Goal: Use online tool/utility: Use online tool/utility

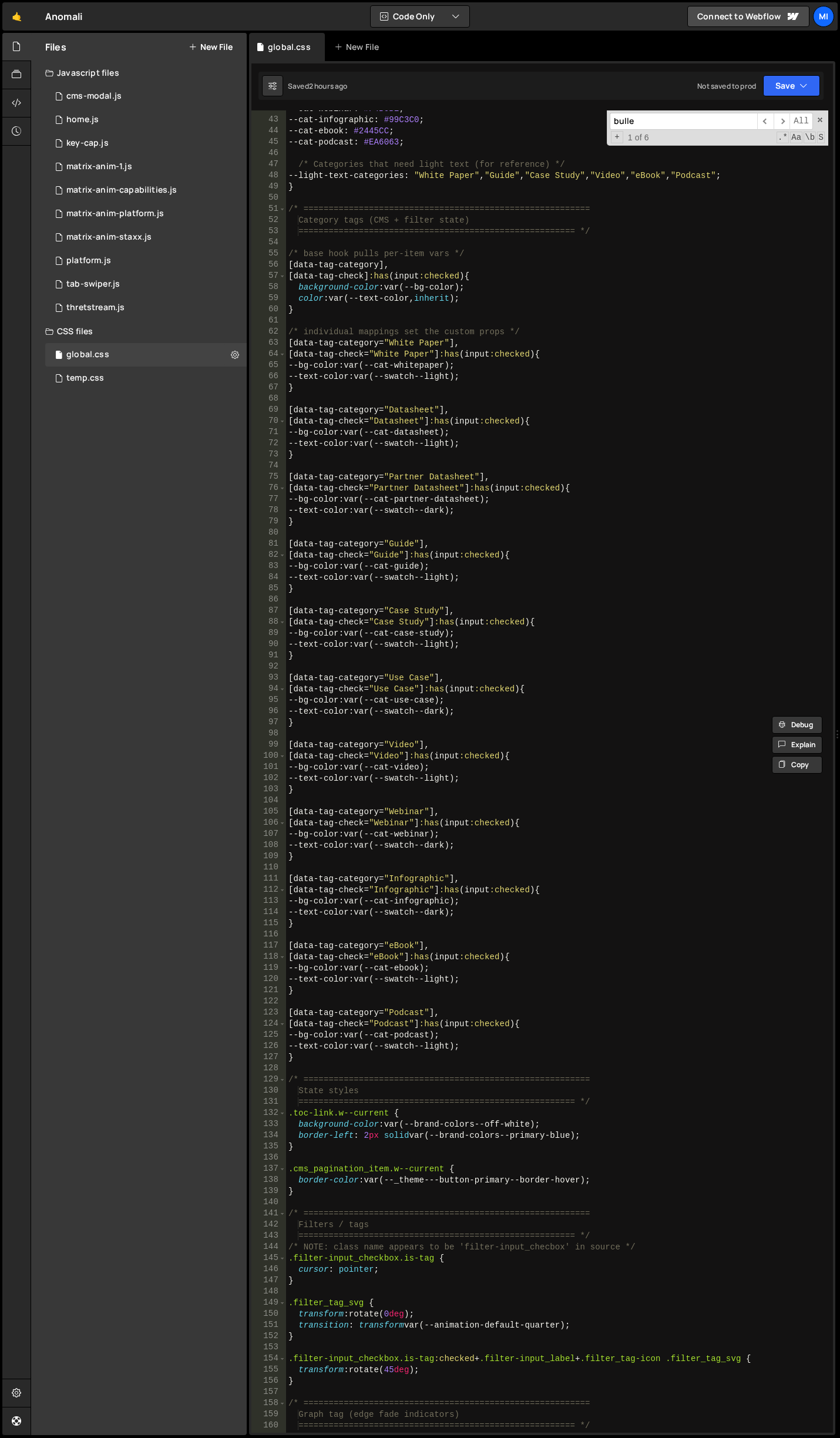
scroll to position [586, 0]
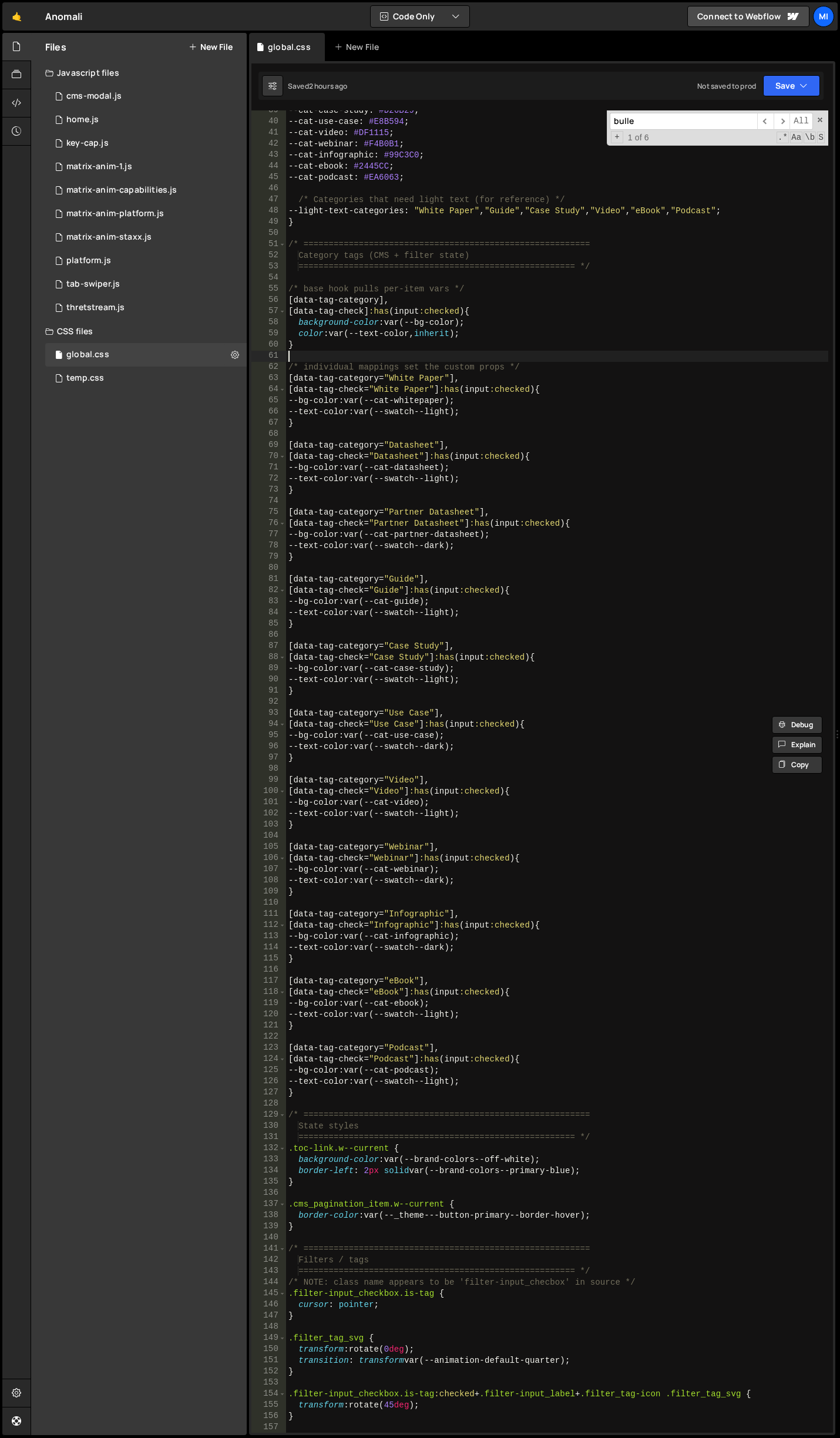
click at [356, 353] on div "--cat-case-study : #D26B29 ; --cat-use-case : #E8B594 ; --cat-video : #DF1115 ;…" at bounding box center [557, 777] width 542 height 1345
click at [288, 303] on div "--cat-case-study : #D26B29 ; --cat-use-case : #E8B594 ; --cat-video : #DF1115 ;…" at bounding box center [557, 777] width 542 height 1345
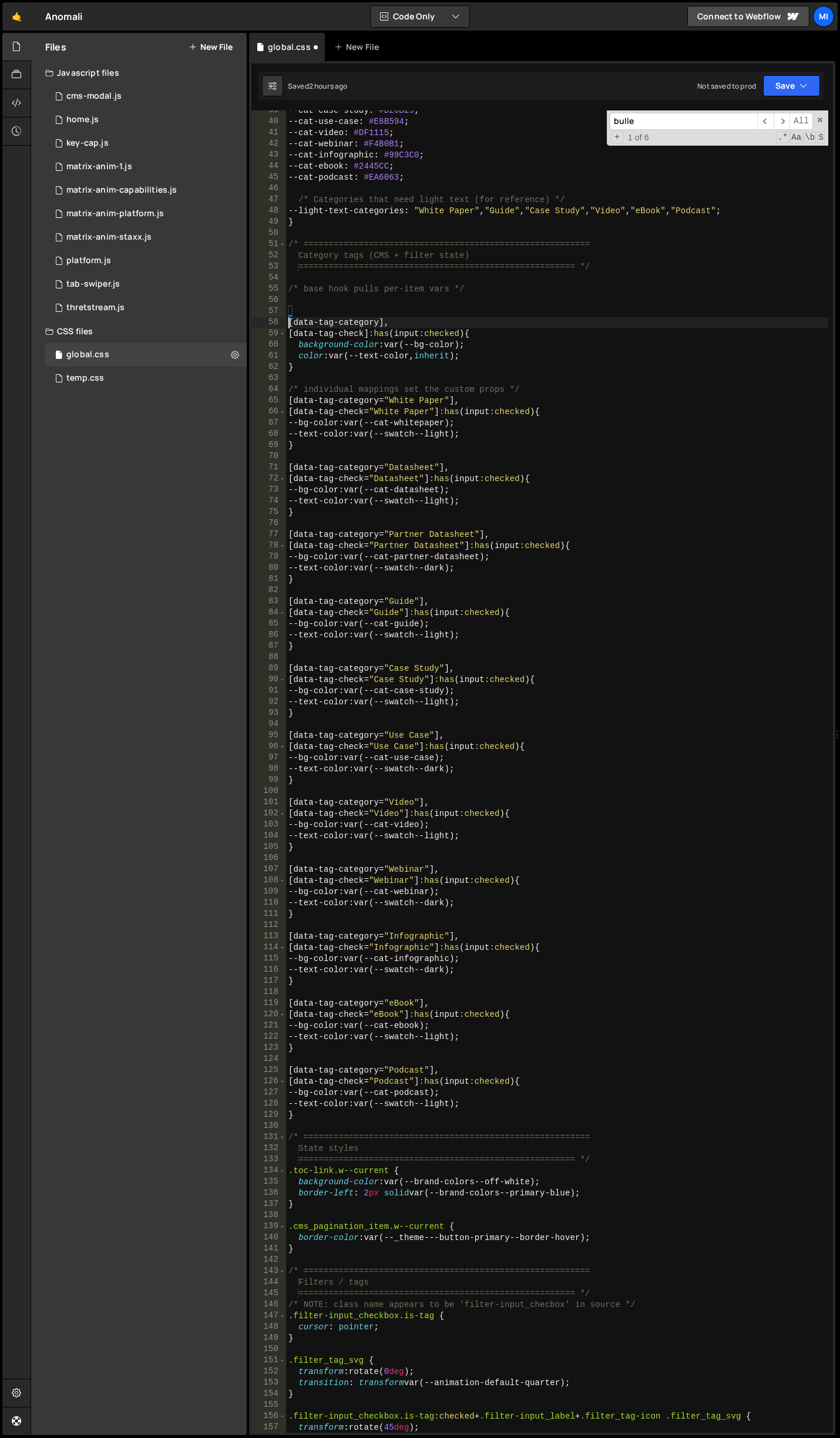
type textarea "[data-tag-category],"
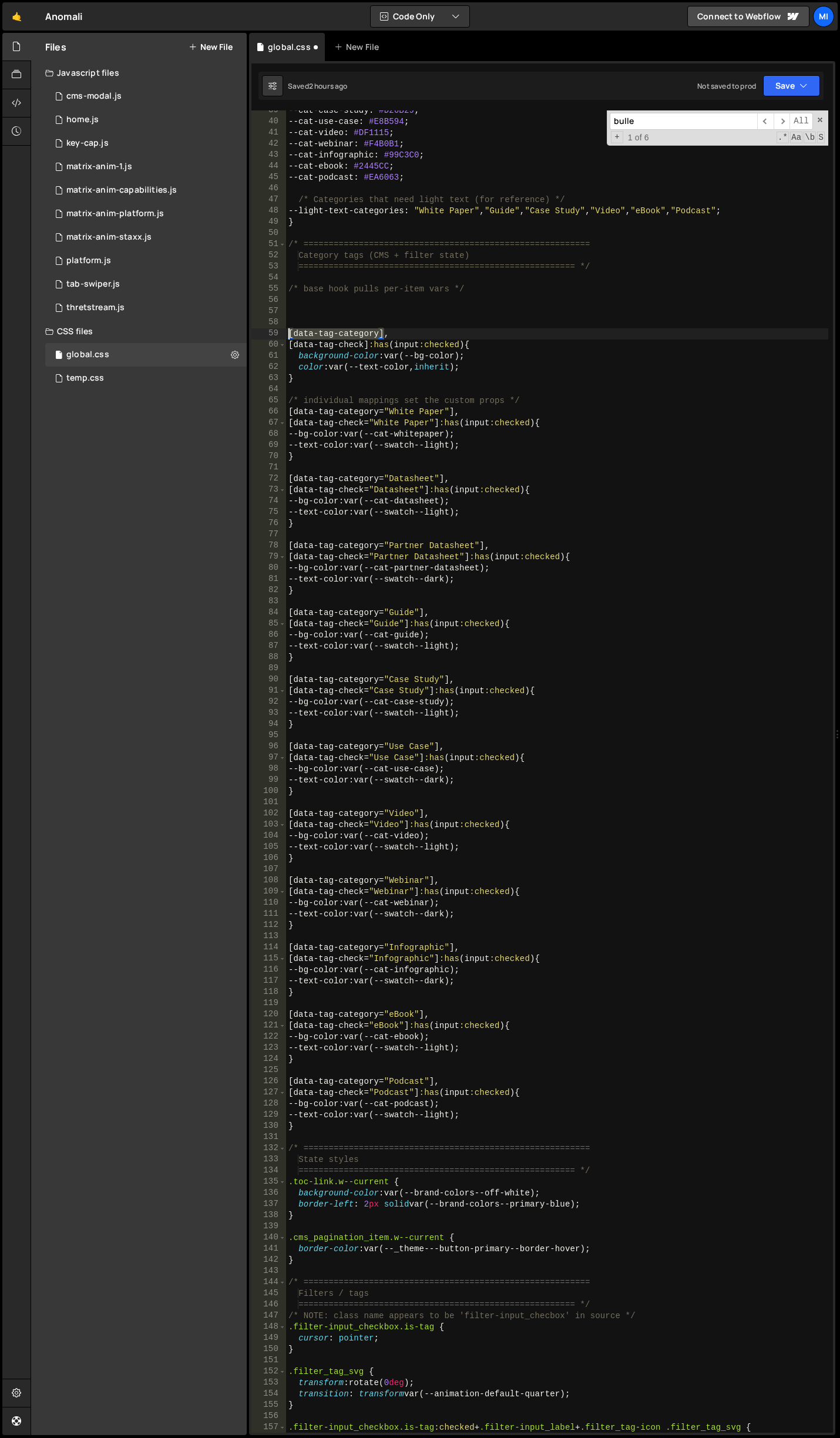
drag, startPoint x: 383, startPoint y: 329, endPoint x: 287, endPoint y: 336, distance: 96.3
click at [287, 336] on div "--cat-case-study : #D26B29 ; --cat-use-case : #E8B594 ; --cat-video : #DF1115 ;…" at bounding box center [557, 777] width 542 height 1345
click at [333, 306] on div "--cat-case-study : #D26B29 ; --cat-use-case : #E8B594 ; --cat-video : #DF1115 ;…" at bounding box center [557, 777] width 542 height 1345
click at [347, 302] on div "--cat-case-study : #D26B29 ; --cat-use-case : #E8B594 ; --cat-video : #DF1115 ;…" at bounding box center [557, 777] width 542 height 1345
paste textarea "[data-tag-category]"
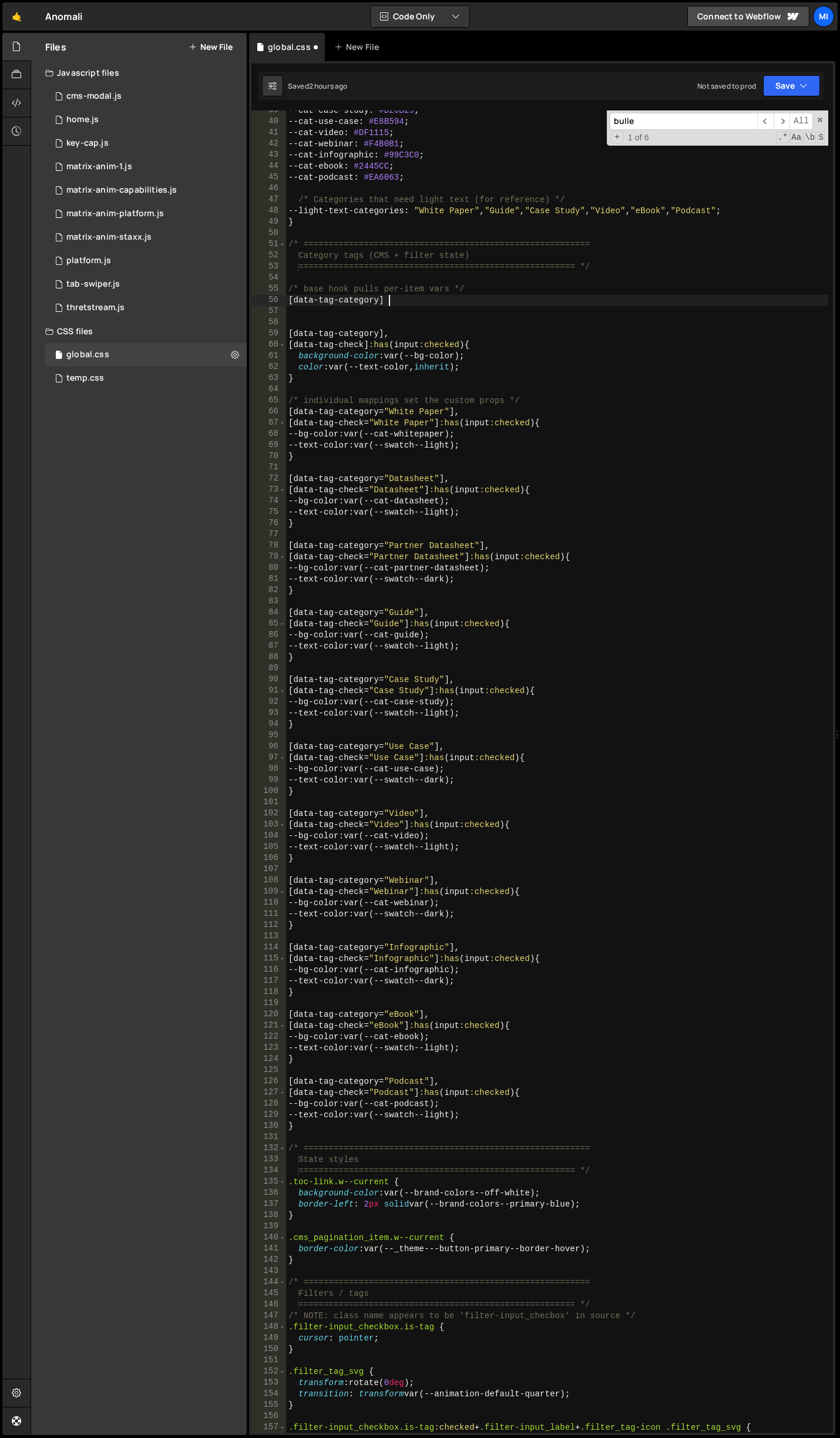
type textarea "[data-tag-category] {}"
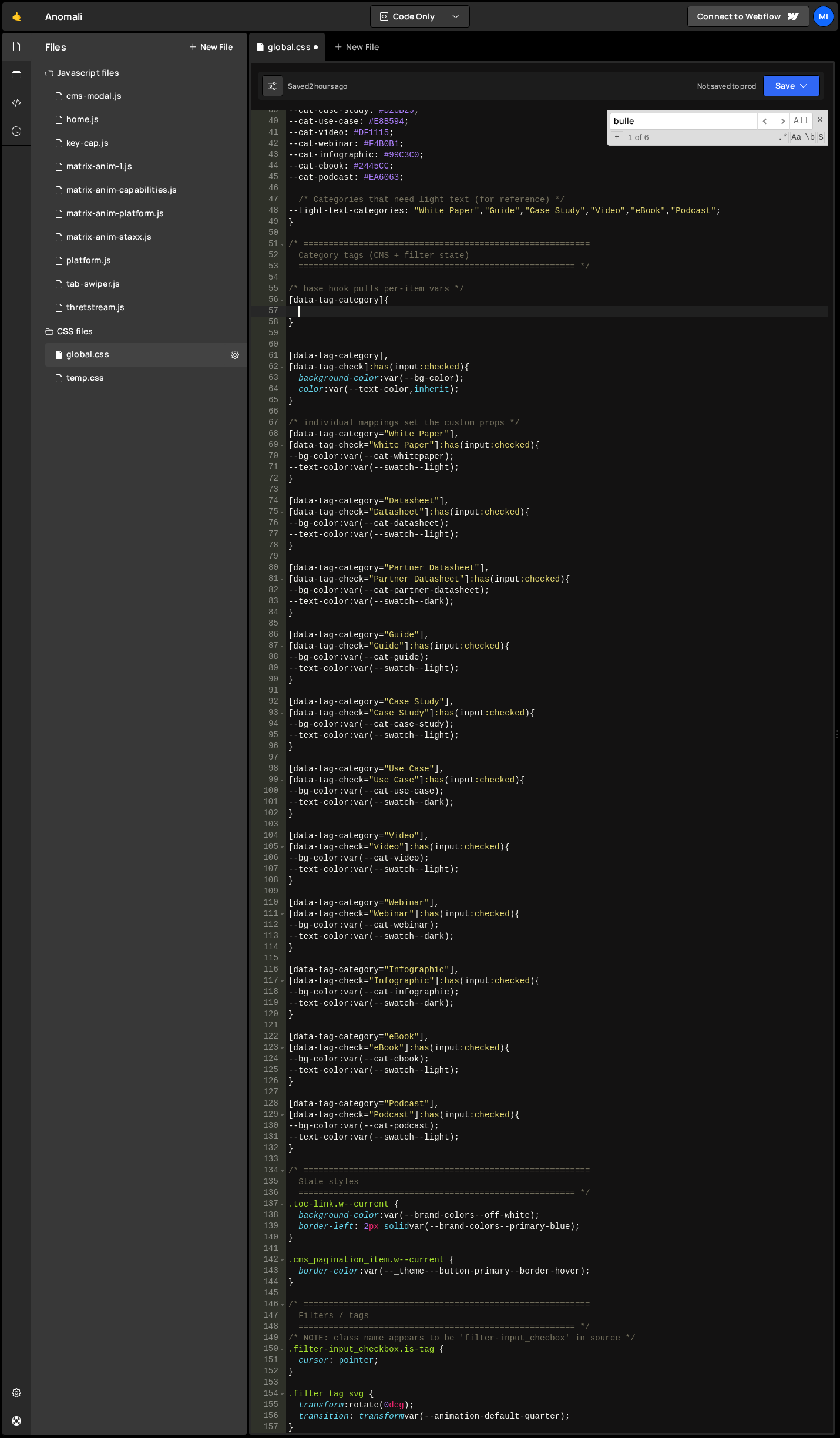
scroll to position [0, 0]
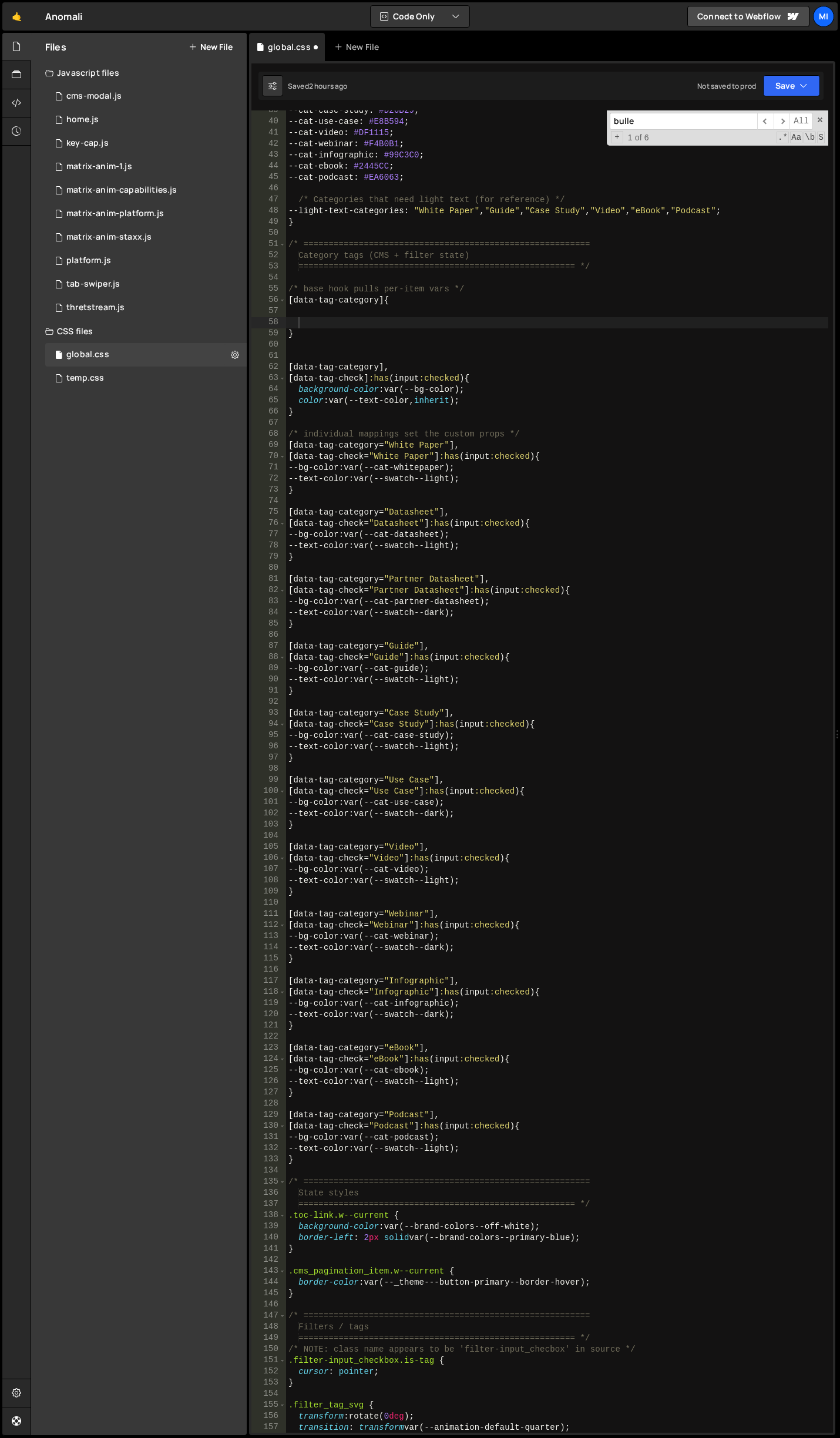
click at [343, 318] on div "--cat-case-study : #D26B29 ; --cat-use-case : #E8B594 ; --cat-video : #DF1115 ;…" at bounding box center [557, 777] width 542 height 1345
paste textarea "var(--_theme---tag--tag-bg)"
type textarea "var(--_theme---tag--tag-bg)"
click at [367, 327] on div "--cat-case-study : #D26B29 ; --cat-use-case : #E8B594 ; --cat-video : #DF1115 ;…" at bounding box center [557, 777] width 542 height 1345
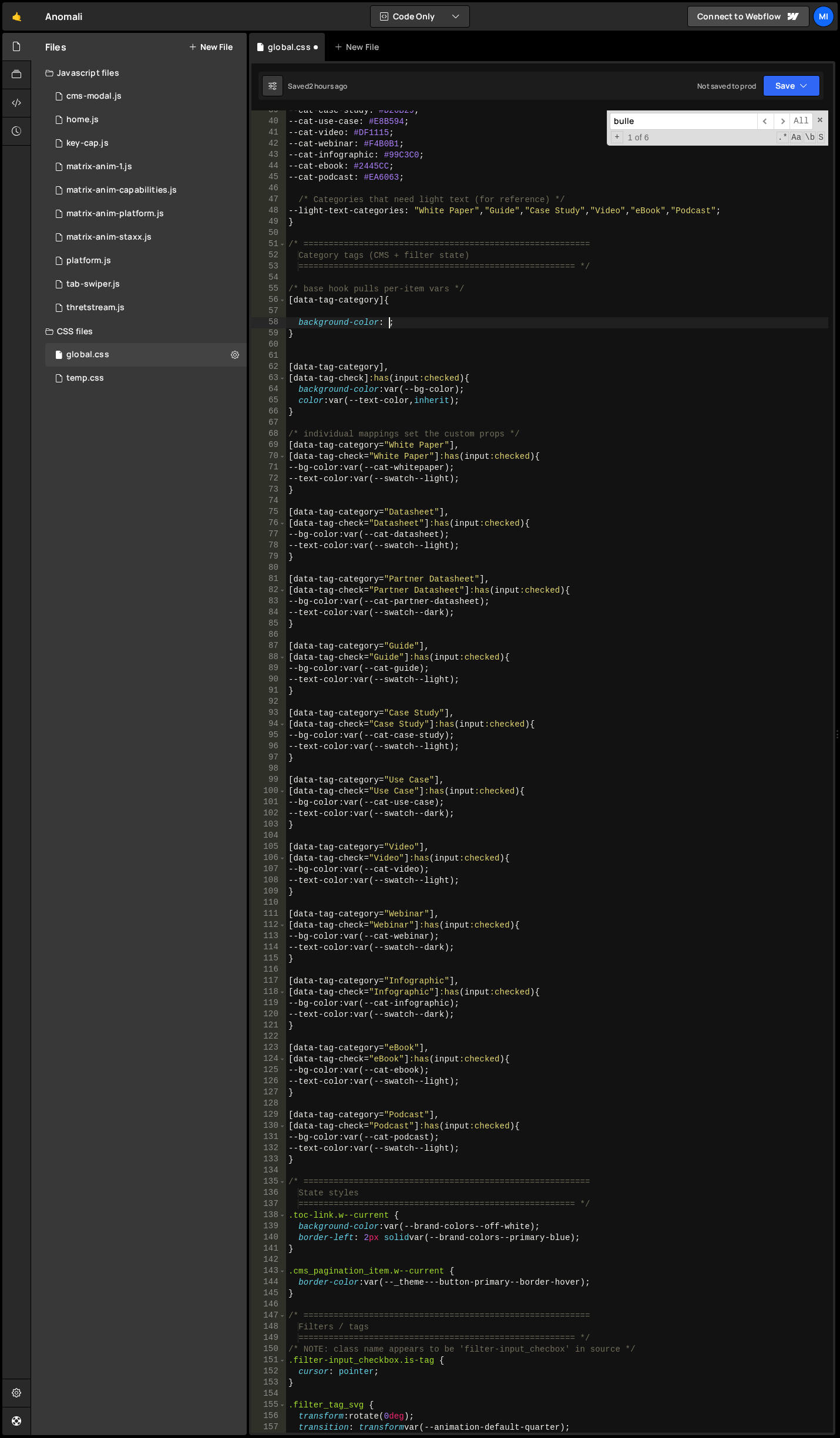
paste textarea "var(--_theme---tag--tag-bg);"
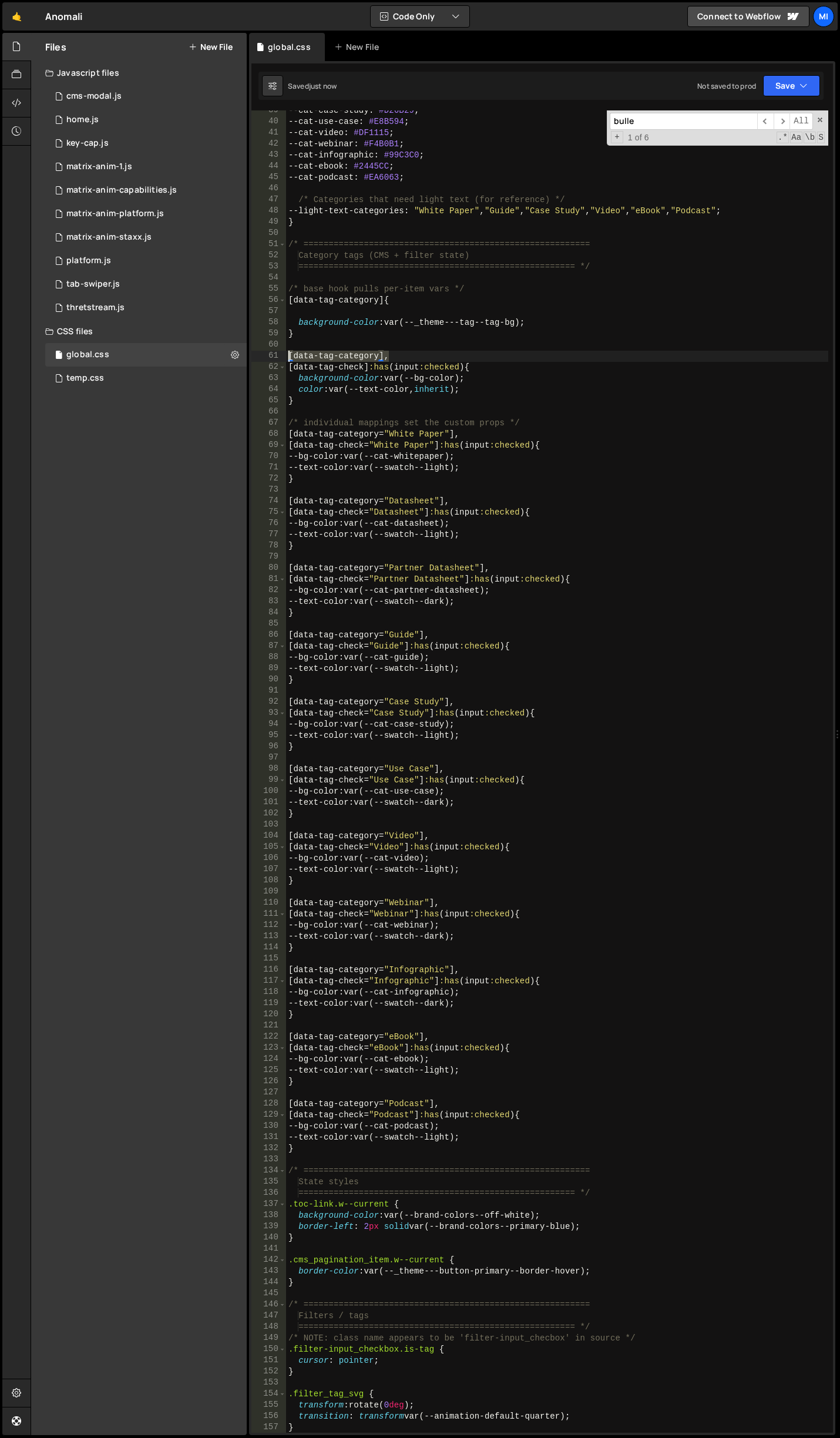
drag, startPoint x: 386, startPoint y: 357, endPoint x: 259, endPoint y: 351, distance: 127.1
click at [259, 351] on div "background-color: var(--_theme---tag--tag-bg); 39 40 41 42 43 44 45 46 47 48 49…" at bounding box center [542, 771] width 581 height 1322
click at [381, 370] on div "--cat-case-study : #D26B29 ; --cat-use-case : #E8B594 ; --cat-video : #DF1115 ;…" at bounding box center [557, 777] width 542 height 1345
type textarea "[data-tag-check]:has(input:checked) {"
click at [373, 317] on div "--cat-case-study : #D26B29 ; --cat-use-case : #E8B594 ; --cat-video : #DF1115 ;…" at bounding box center [557, 777] width 542 height 1345
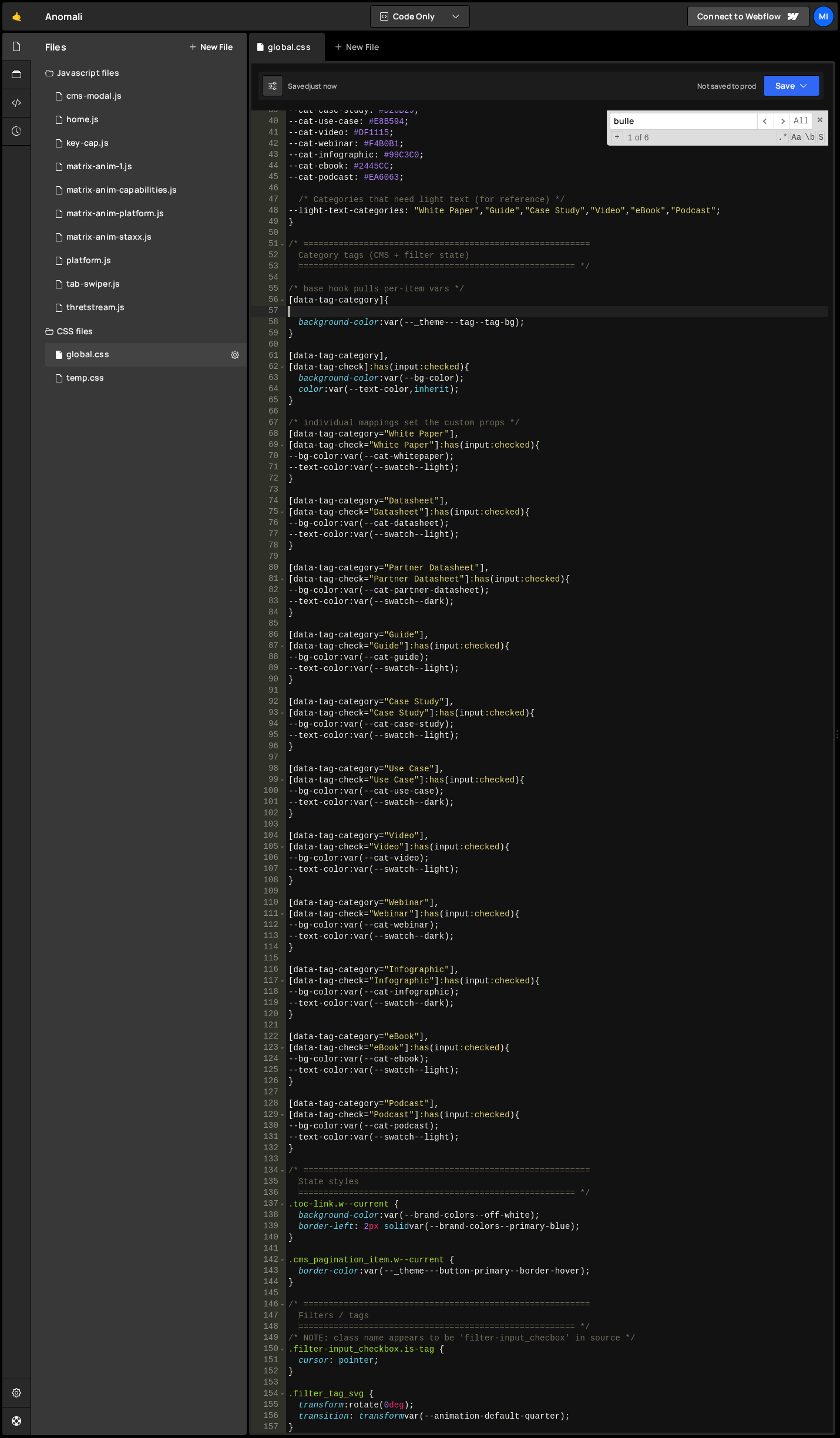
scroll to position [0, 0]
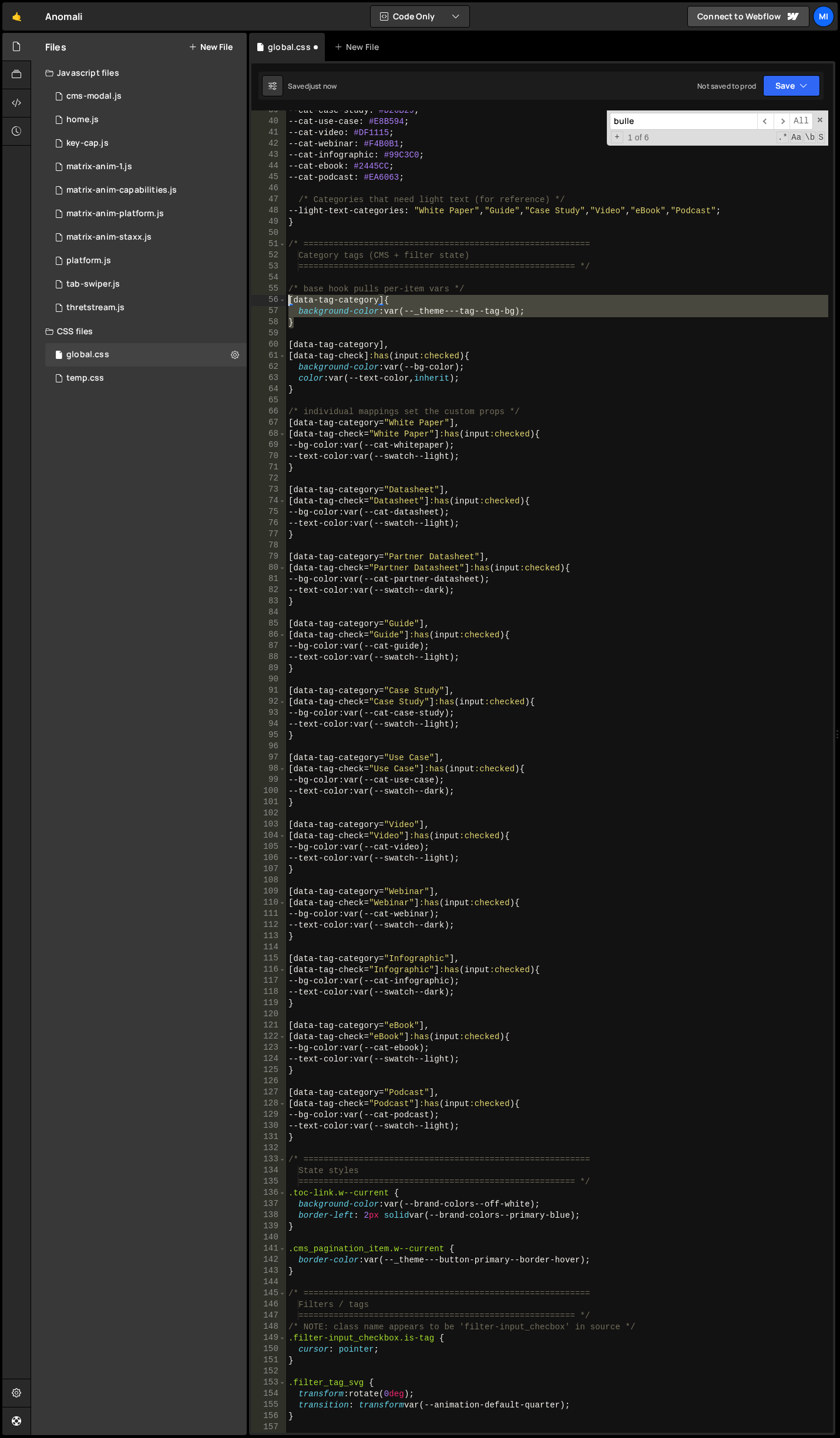
drag, startPoint x: 306, startPoint y: 327, endPoint x: 254, endPoint y: 300, distance: 58.6
click at [254, 300] on div "background-color: var(--_theme---tag--tag-bg); 39 40 41 42 43 44 45 46 47 48 49…" at bounding box center [542, 771] width 581 height 1322
click at [379, 298] on div "--cat-case-study : #D26B29 ; --cat-use-case : #E8B594 ; --cat-video : #DF1115 ;…" at bounding box center [557, 771] width 542 height 1322
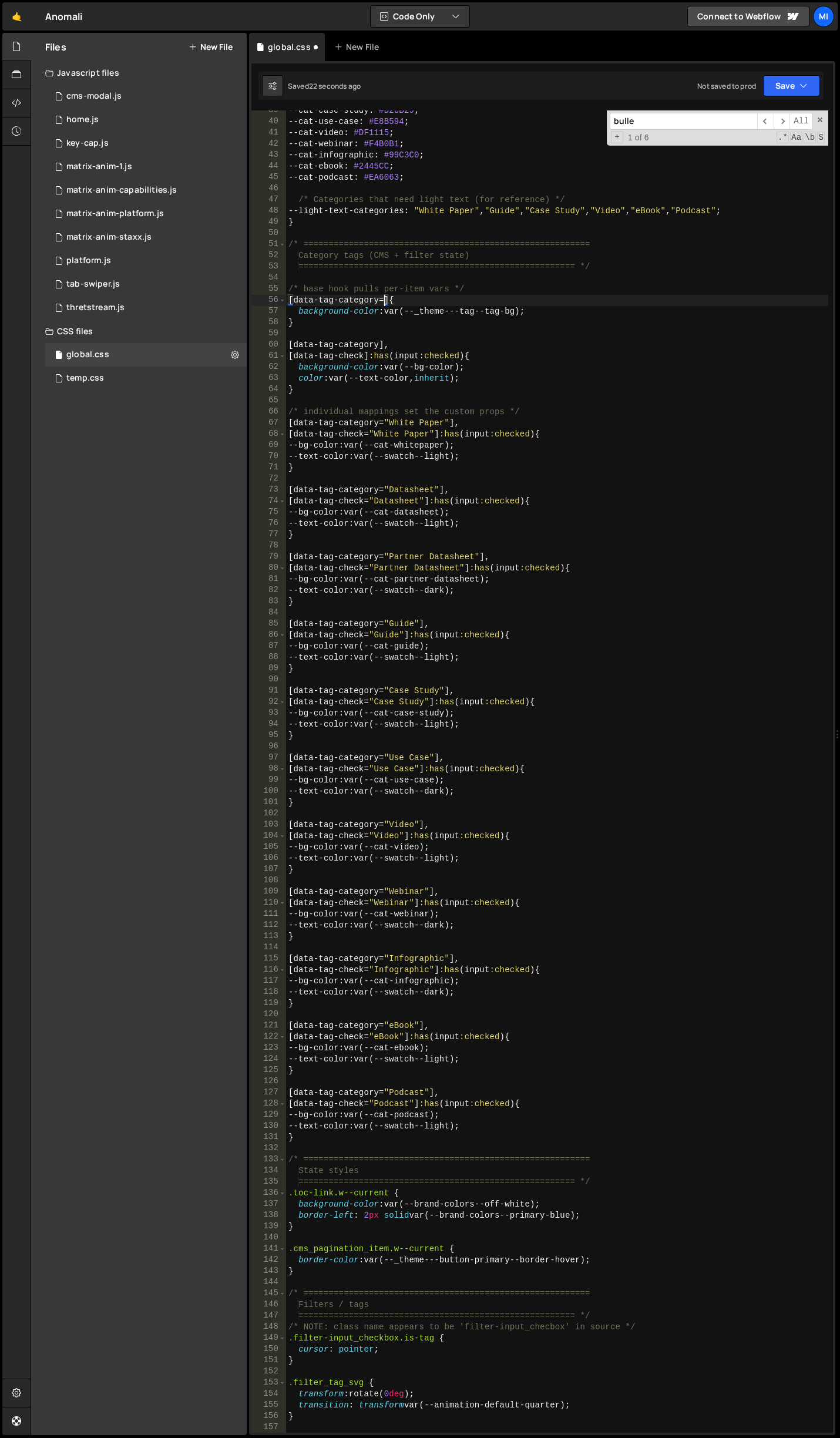
scroll to position [0, 7]
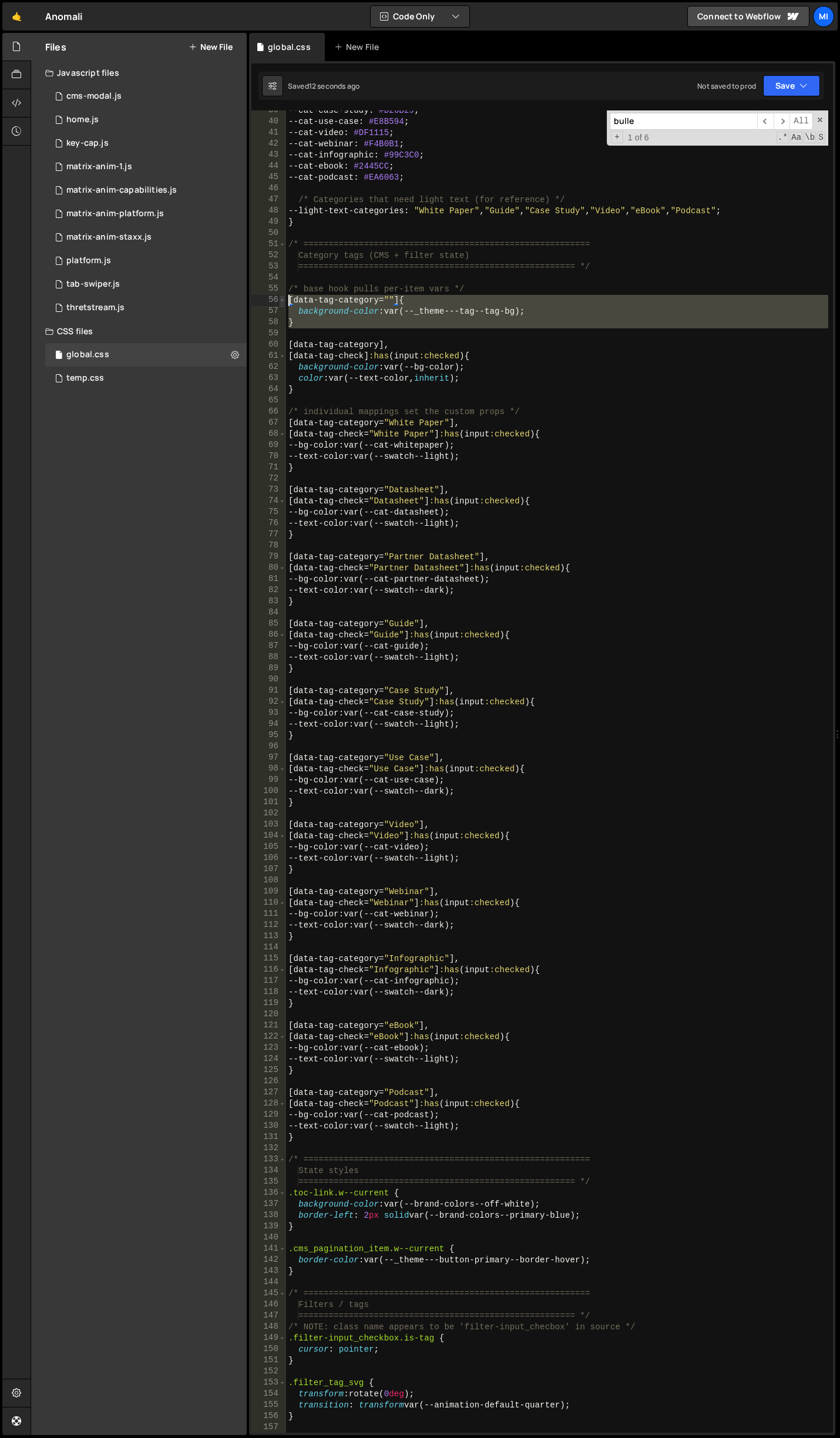
drag, startPoint x: 307, startPoint y: 331, endPoint x: 282, endPoint y: 300, distance: 39.8
click at [282, 300] on div "[data-tag-category=""] { 39 40 41 42 43 44 45 46 47 48 49 50 51 52 53 54 55 56 …" at bounding box center [542, 771] width 581 height 1322
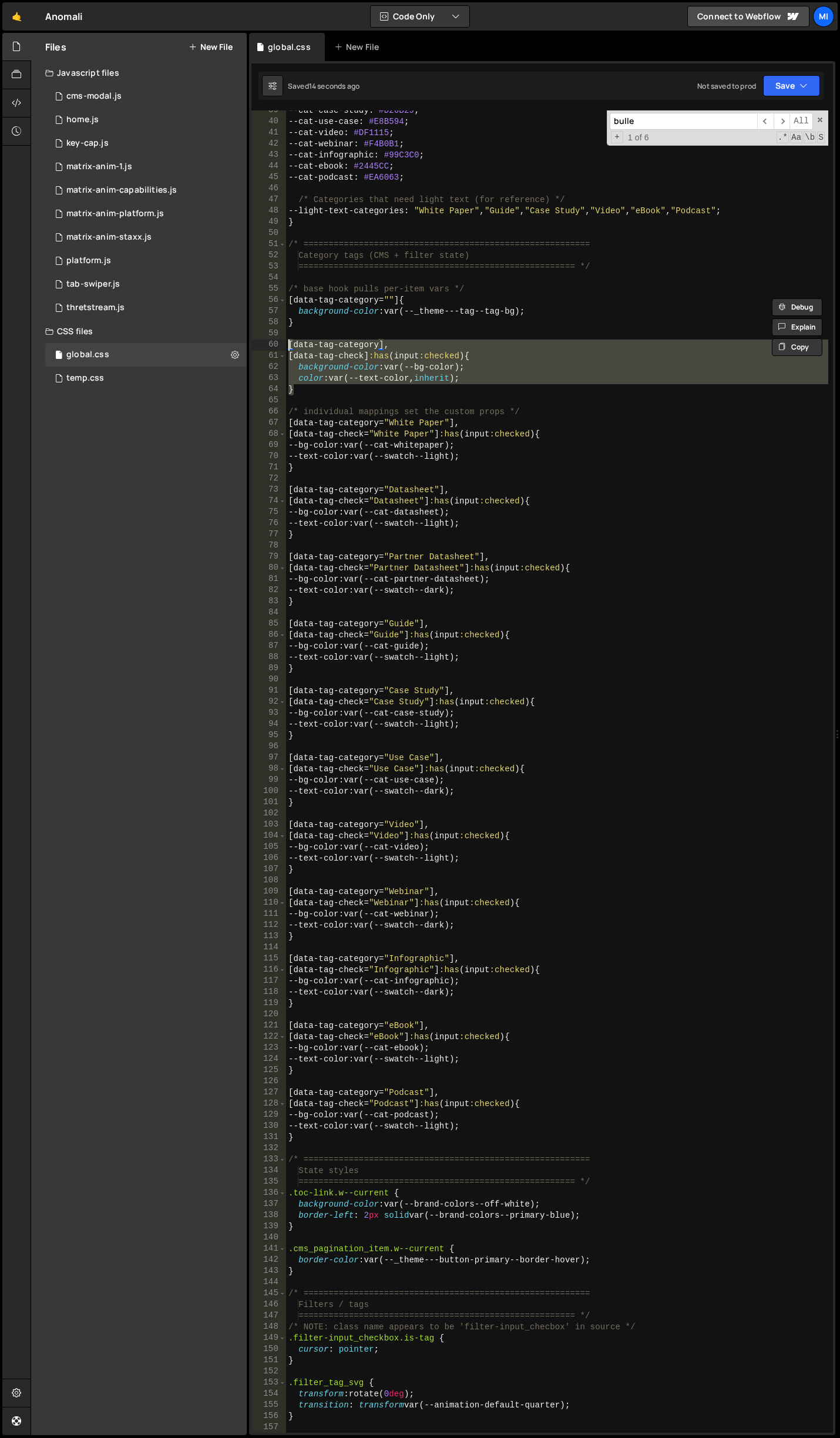
drag, startPoint x: 302, startPoint y: 388, endPoint x: 272, endPoint y: 343, distance: 54.1
click at [272, 343] on div "[data-tag-category=""] { background-color: var(--_theme---tag--tag-bg); 39 40 4…" at bounding box center [542, 771] width 581 height 1322
type textarea "[data-tag-category], [data-tag-check]:has(input:checked) {"
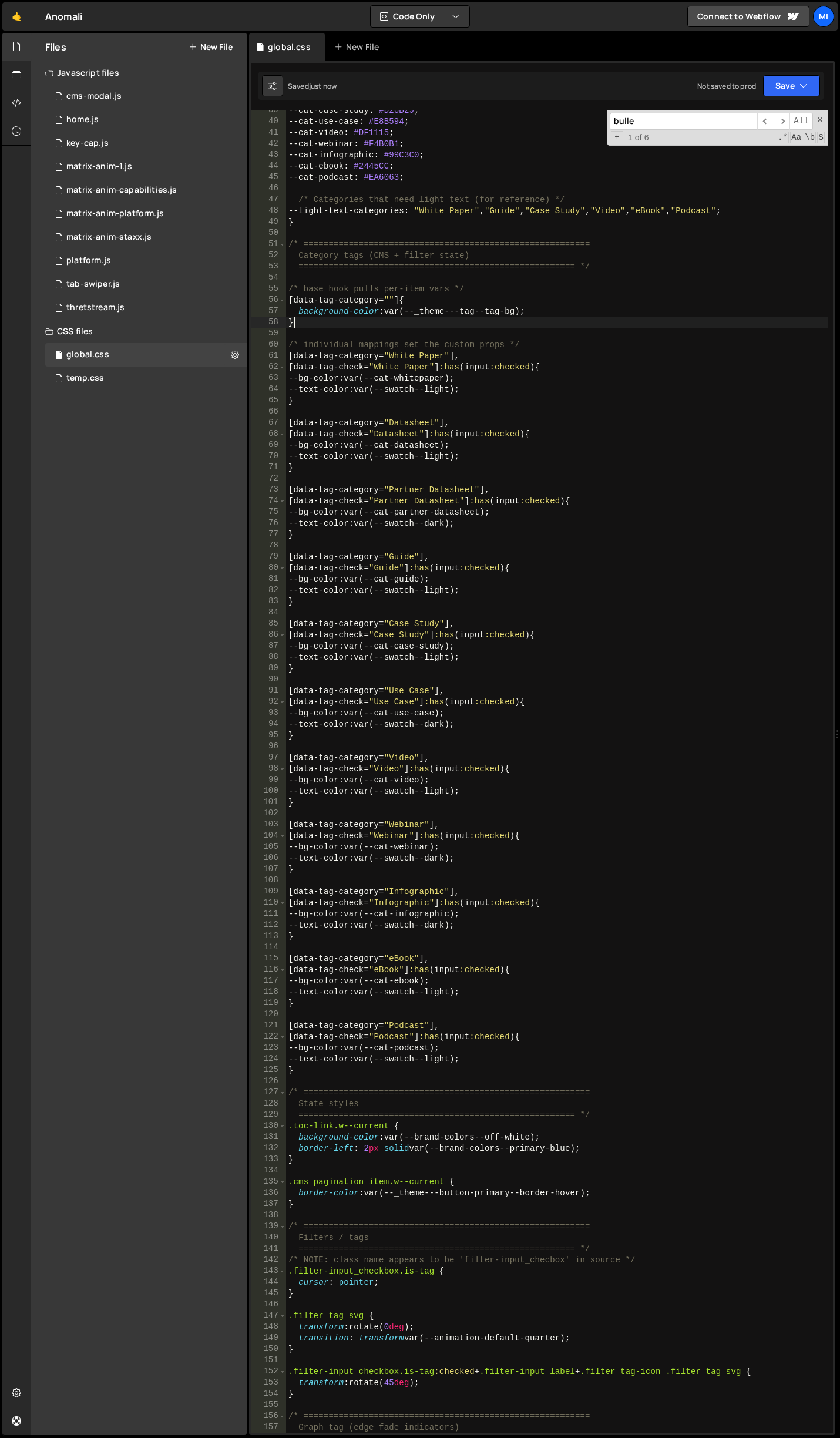
drag, startPoint x: 428, startPoint y: 322, endPoint x: 522, endPoint y: 318, distance: 94.1
click at [435, 323] on div "--cat-case-study : #D26B29 ; --cat-use-case : #E8B594 ; --cat-video : #DF1115 ;…" at bounding box center [557, 777] width 542 height 1345
click at [581, 310] on div "--cat-case-study : #D26B29 ; --cat-use-case : #E8B594 ; --cat-video : #DF1115 ;…" at bounding box center [557, 777] width 542 height 1345
type textarea "background-color: var(--_theme---tag--tag-bg);"
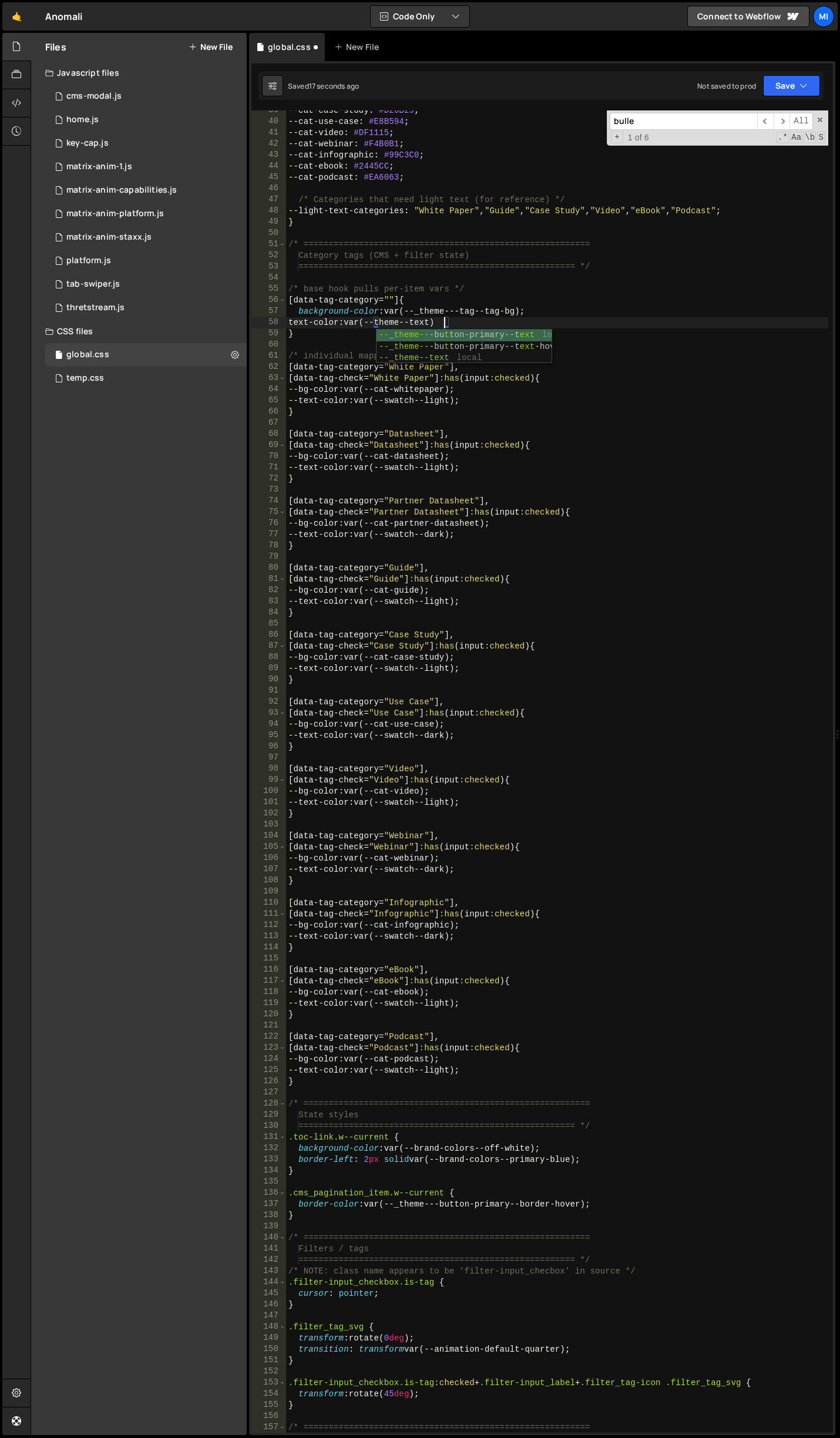
scroll to position [0, 11]
click at [389, 336] on div "--cat-case-study : #D26B29 ; --cat-use-case : #E8B594 ; --cat-video : #DF1115 ;…" at bounding box center [557, 777] width 542 height 1345
type textarea "}"
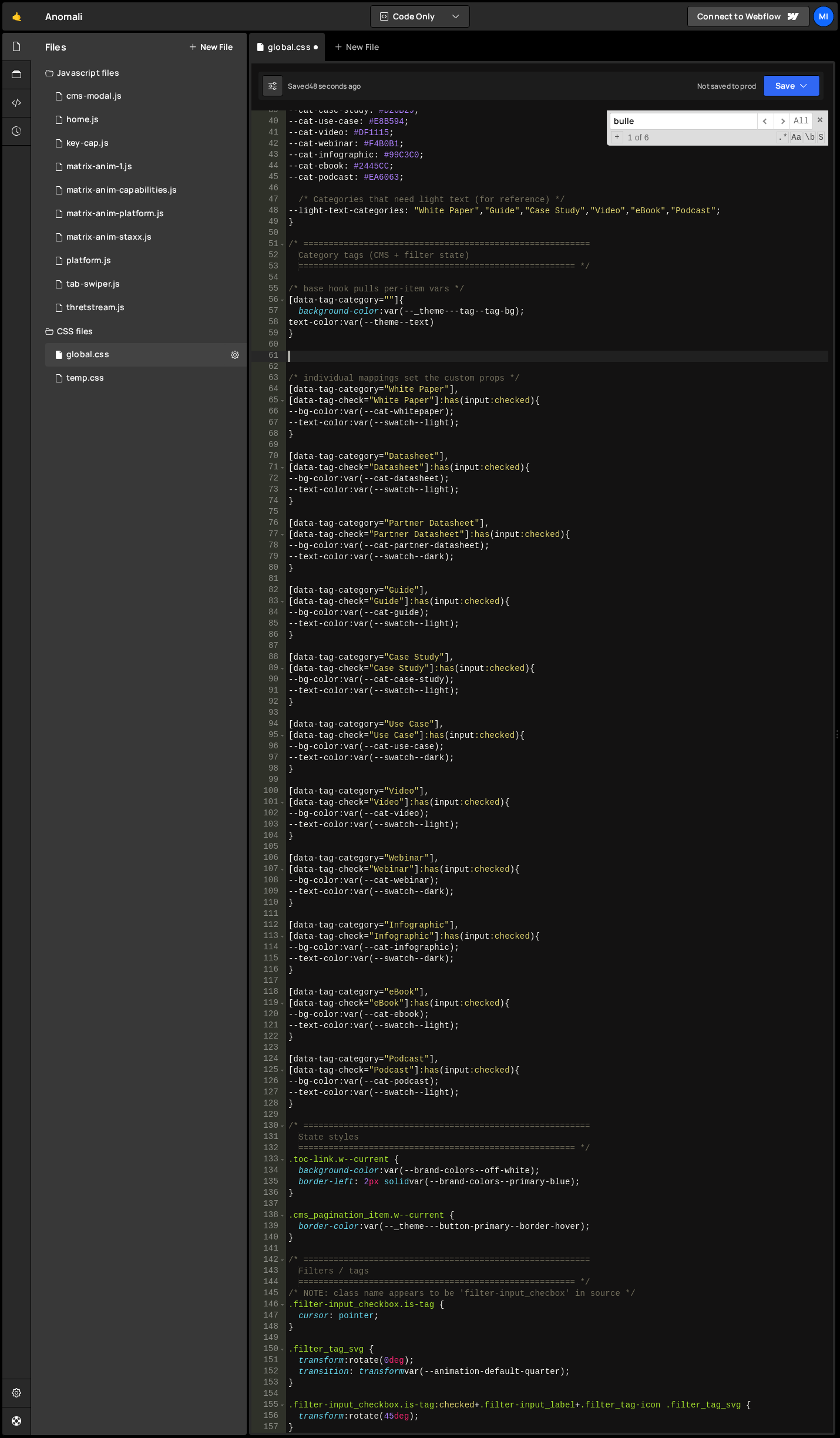
paste textarea "}"
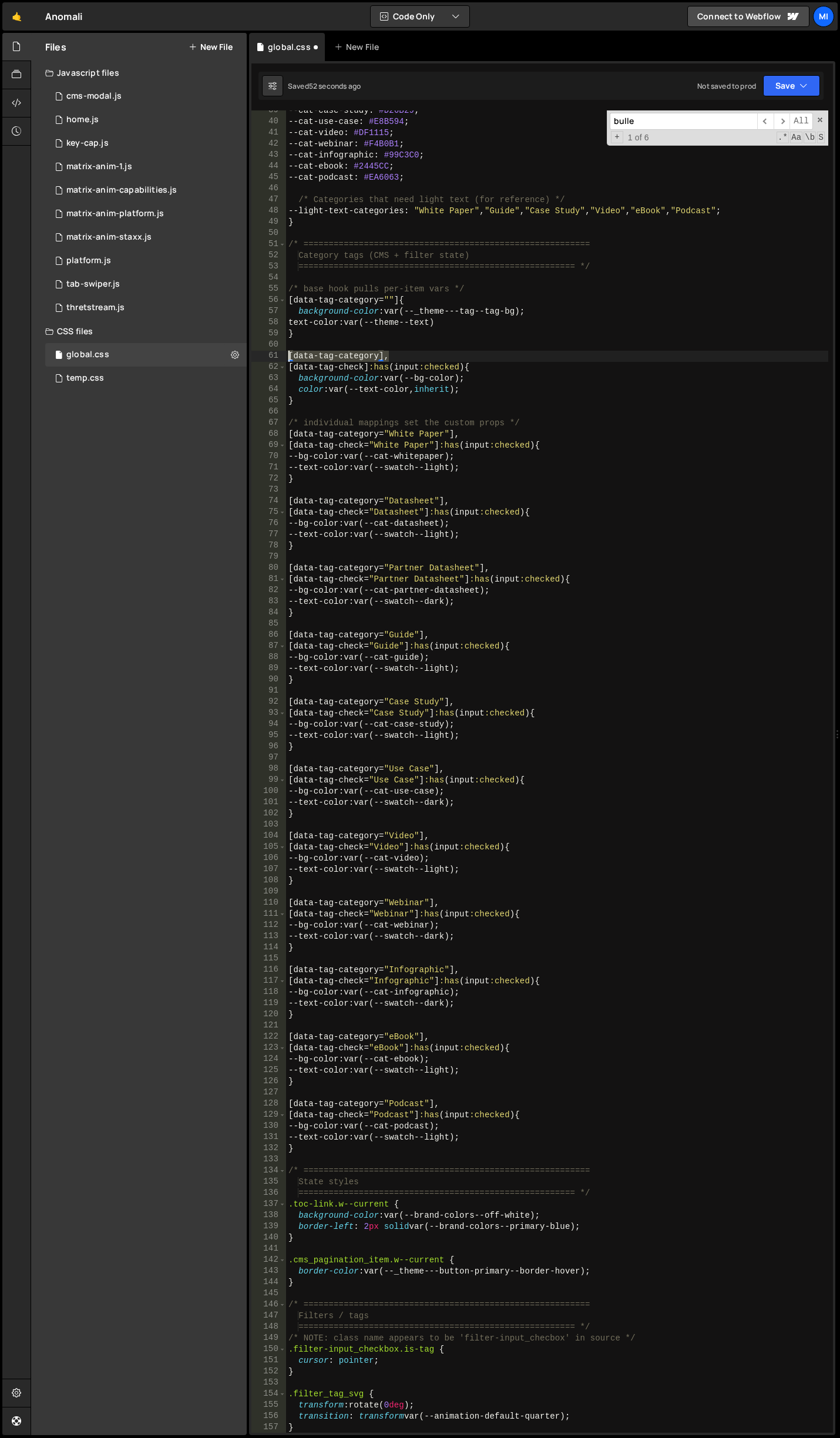
drag, startPoint x: 391, startPoint y: 354, endPoint x: 257, endPoint y: 358, distance: 134.1
click at [257, 358] on div "} 39 40 41 42 43 44 45 46 47 48 49 50 51 52 53 54 55 56 57 58 59 60 61 62 63 64…" at bounding box center [542, 771] width 581 height 1322
type textarea "[data-tag-category],"
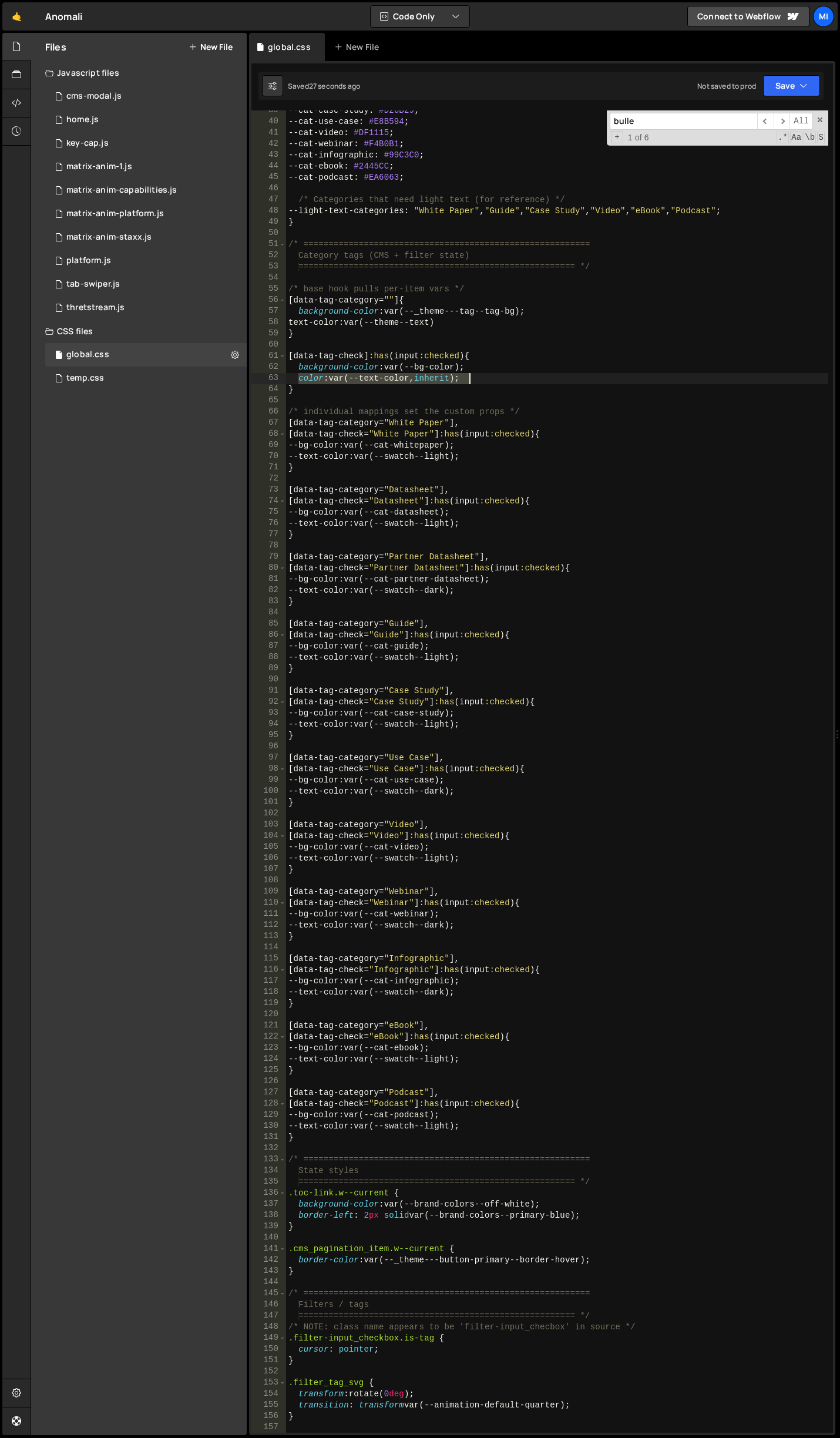
drag, startPoint x: 298, startPoint y: 379, endPoint x: 489, endPoint y: 376, distance: 191.0
click at [489, 376] on div "--cat-case-study : #D26B29 ; --cat-use-case : #E8B594 ; --cat-video : #DF1115 ;…" at bounding box center [557, 777] width 542 height 1345
click at [495, 321] on div "--cat-case-study : #D26B29 ; --cat-use-case : #E8B594 ; --cat-video : #DF1115 ;…" at bounding box center [557, 777] width 542 height 1345
type textarea "text-color: var(--theme--text)"
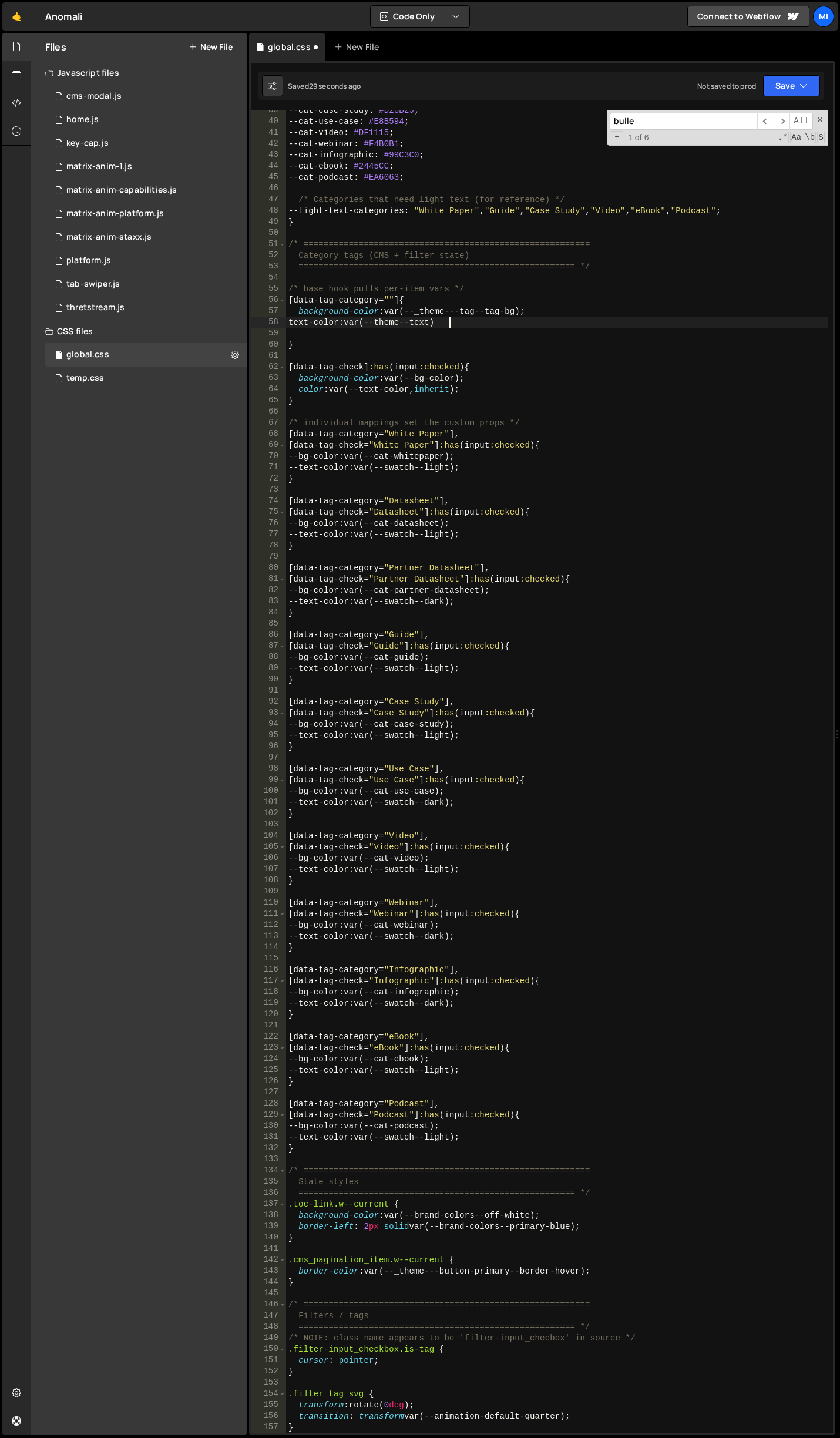
click at [495, 321] on div "--cat-case-study : #D26B29 ; --cat-use-case : #E8B594 ; --cat-video : #DF1115 ;…" at bounding box center [557, 777] width 542 height 1345
drag, startPoint x: 495, startPoint y: 321, endPoint x: 295, endPoint y: 323, distance: 200.0
click at [295, 323] on div "--cat-case-study : #D26B29 ; --cat-use-case : #E8B594 ; --cat-video : #DF1115 ;…" at bounding box center [557, 777] width 542 height 1345
paste textarea "color: var(--text-color, inherit);"
click at [385, 346] on div "--cat-case-study : #D26B29 ; --cat-use-case : #E8B594 ; --cat-video : #DF1115 ;…" at bounding box center [557, 777] width 542 height 1345
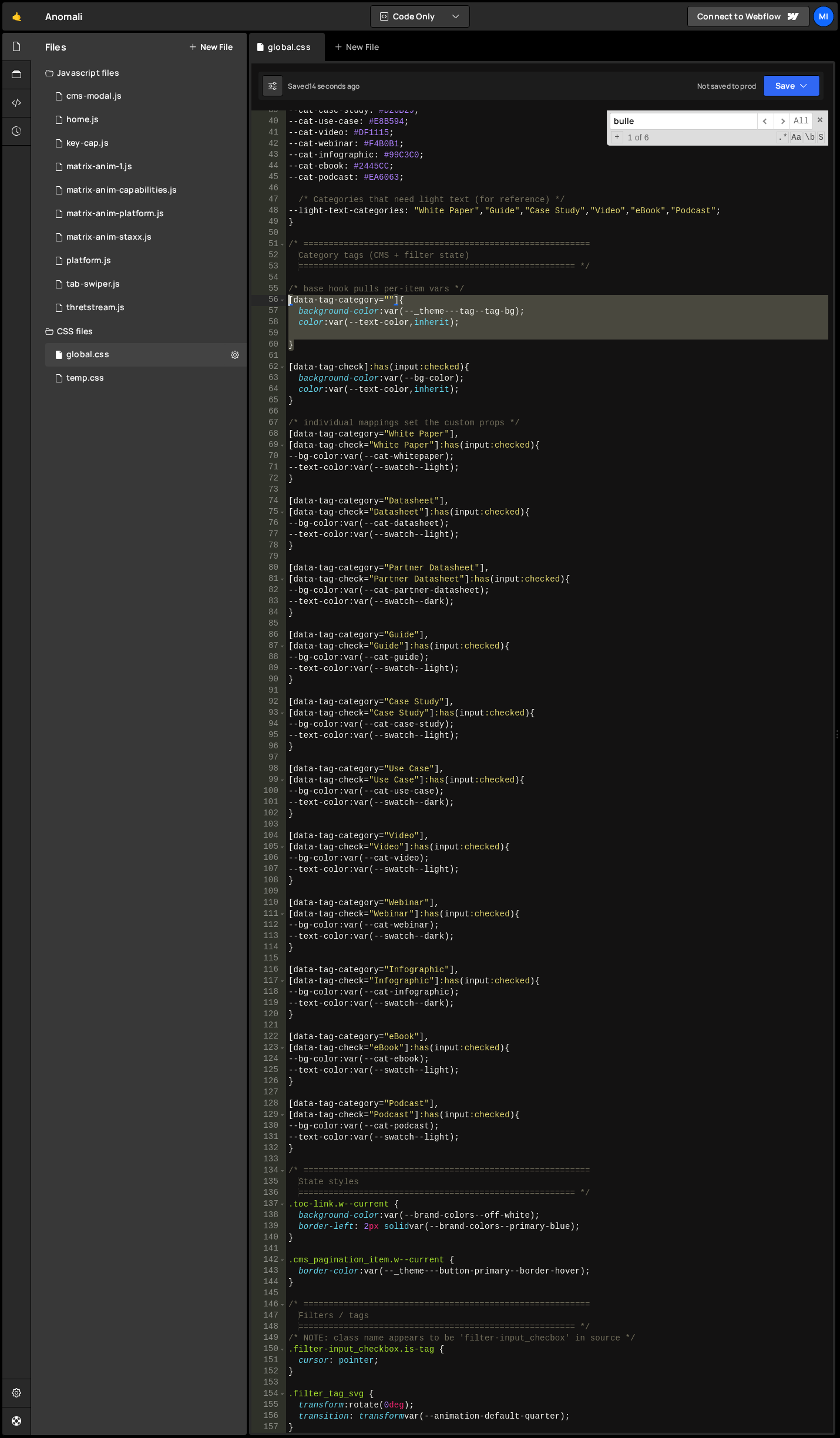
drag, startPoint x: 324, startPoint y: 345, endPoint x: 261, endPoint y: 299, distance: 78.0
click at [261, 299] on div "} 39 40 41 42 43 44 45 46 47 48 49 50 51 52 53 54 55 56 57 58 59 60 61 62 63 64…" at bounding box center [542, 771] width 581 height 1322
type textarea "[data-tag-category=""] { background-color: var(--_theme---tag--tag-bg);"
click at [457, 360] on div "--cat-case-study : #D26B29 ; --cat-use-case : #E8B594 ; --cat-video : #DF1115 ;…" at bounding box center [557, 777] width 542 height 1345
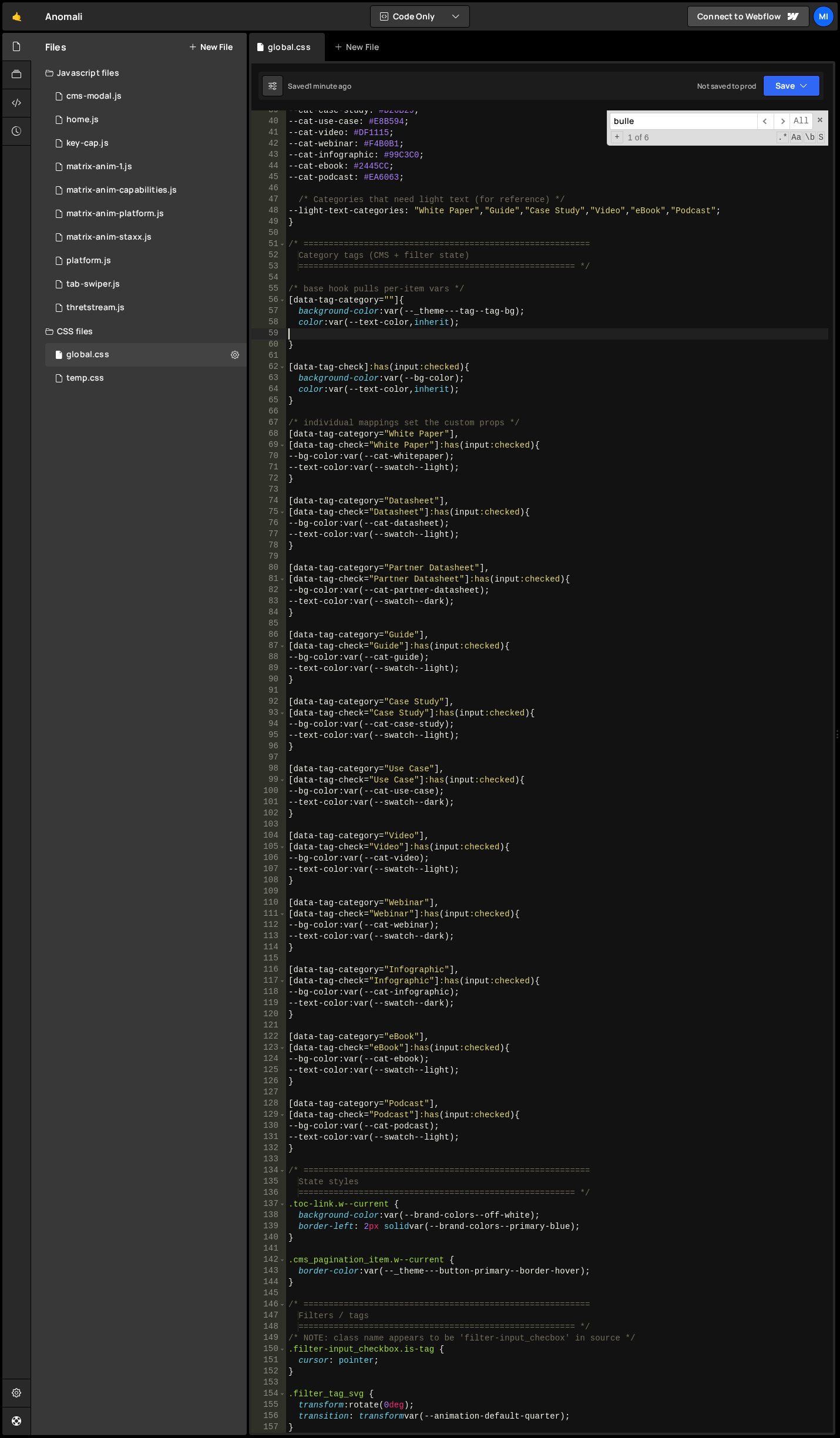
drag, startPoint x: 425, startPoint y: 338, endPoint x: 261, endPoint y: 335, distance: 164.0
click at [261, 335] on div "39 40 41 42 43 44 45 46 47 48 49 50 51 52 53 54 55 56 57 58 59 60 61 62 63 64 6…" at bounding box center [542, 771] width 581 height 1322
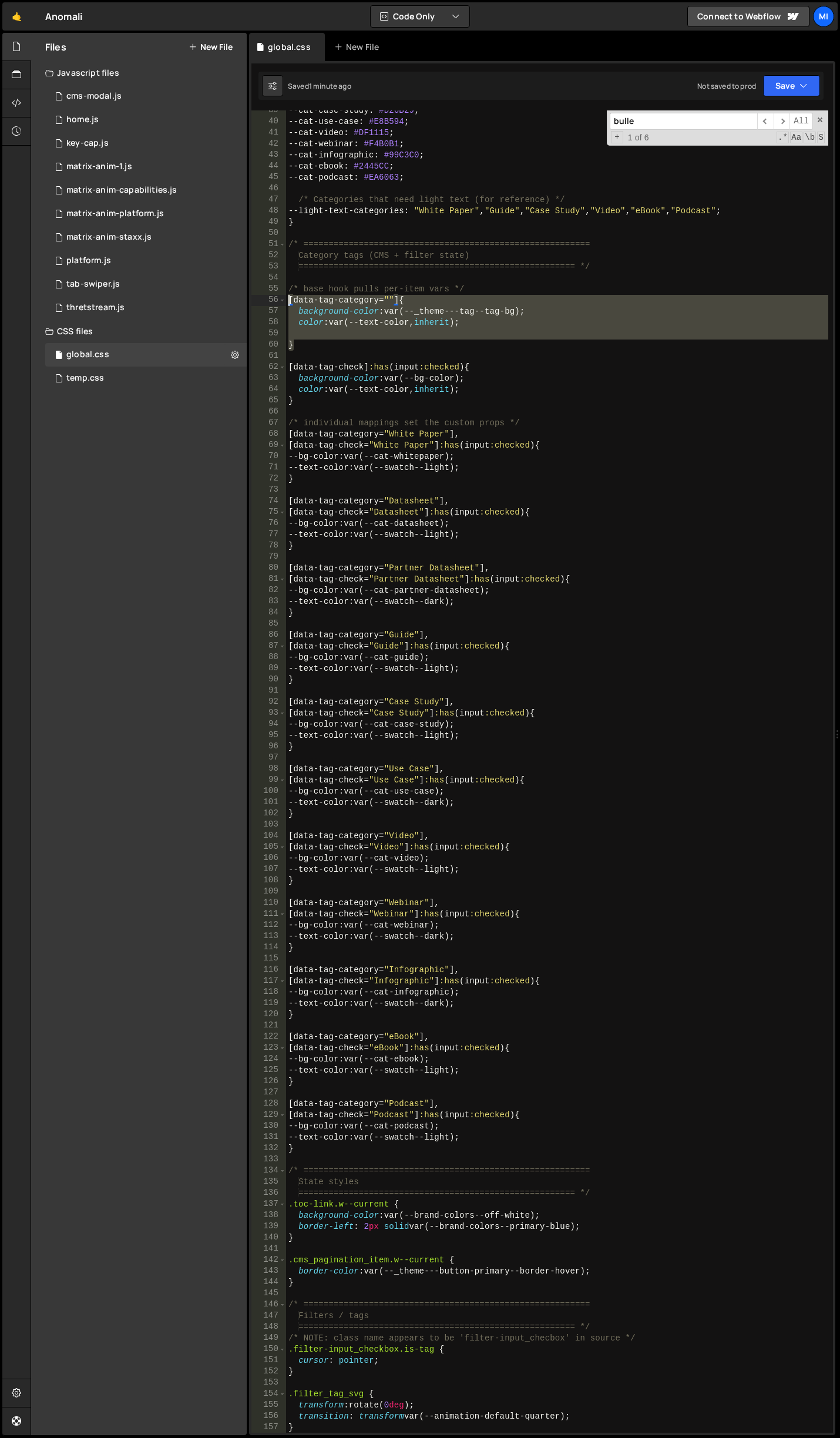
drag, startPoint x: 300, startPoint y: 346, endPoint x: 275, endPoint y: 305, distance: 48.0
click at [275, 305] on div "39 40 41 42 43 44 45 46 47 48 49 50 51 52 53 54 55 56 57 58 59 60 61 62 63 64 6…" at bounding box center [542, 771] width 581 height 1322
type textarea "[data-tag-category=""] { background-color: var(--_theme---tag--tag-bg);"
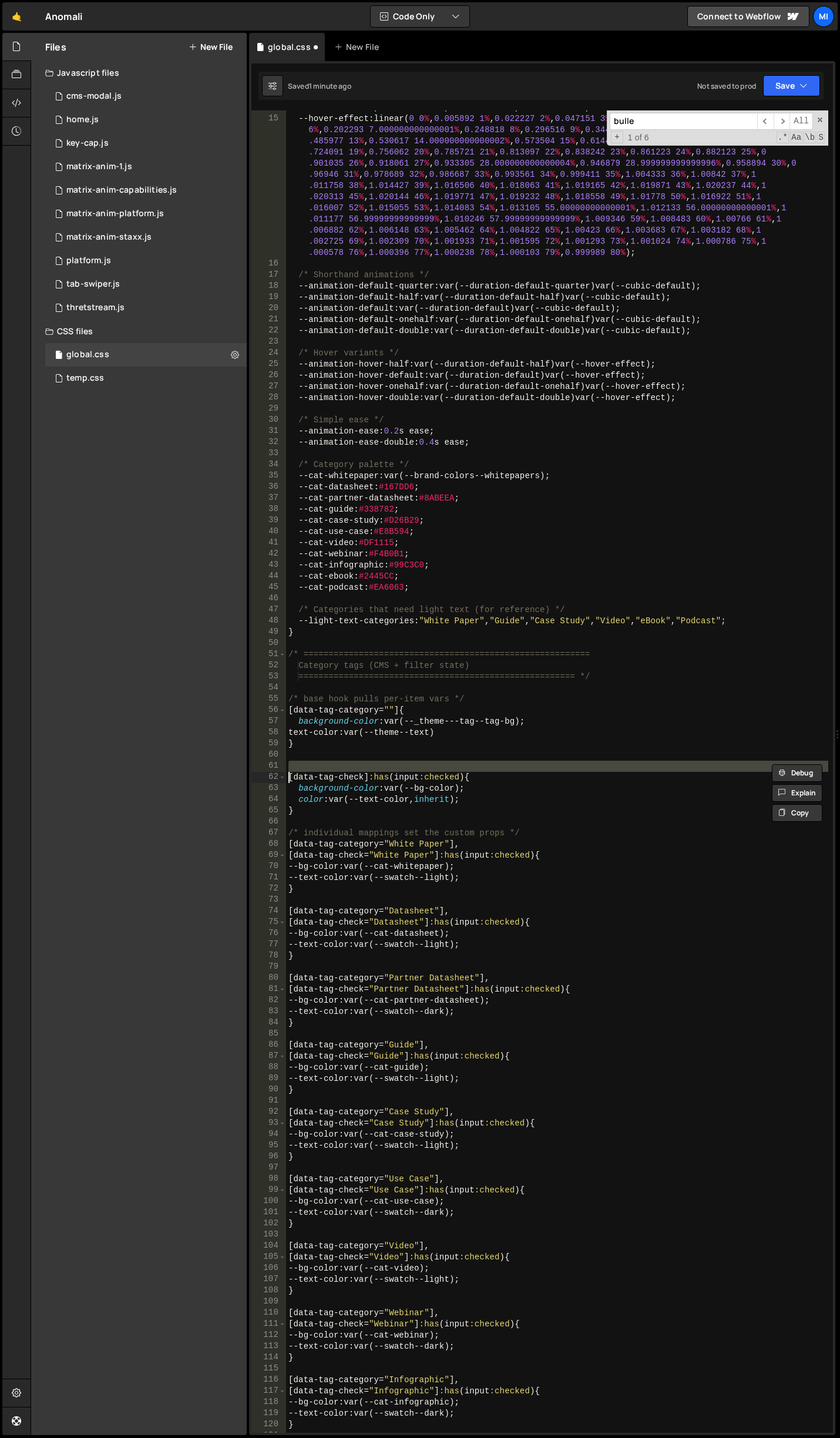
scroll to position [176, 0]
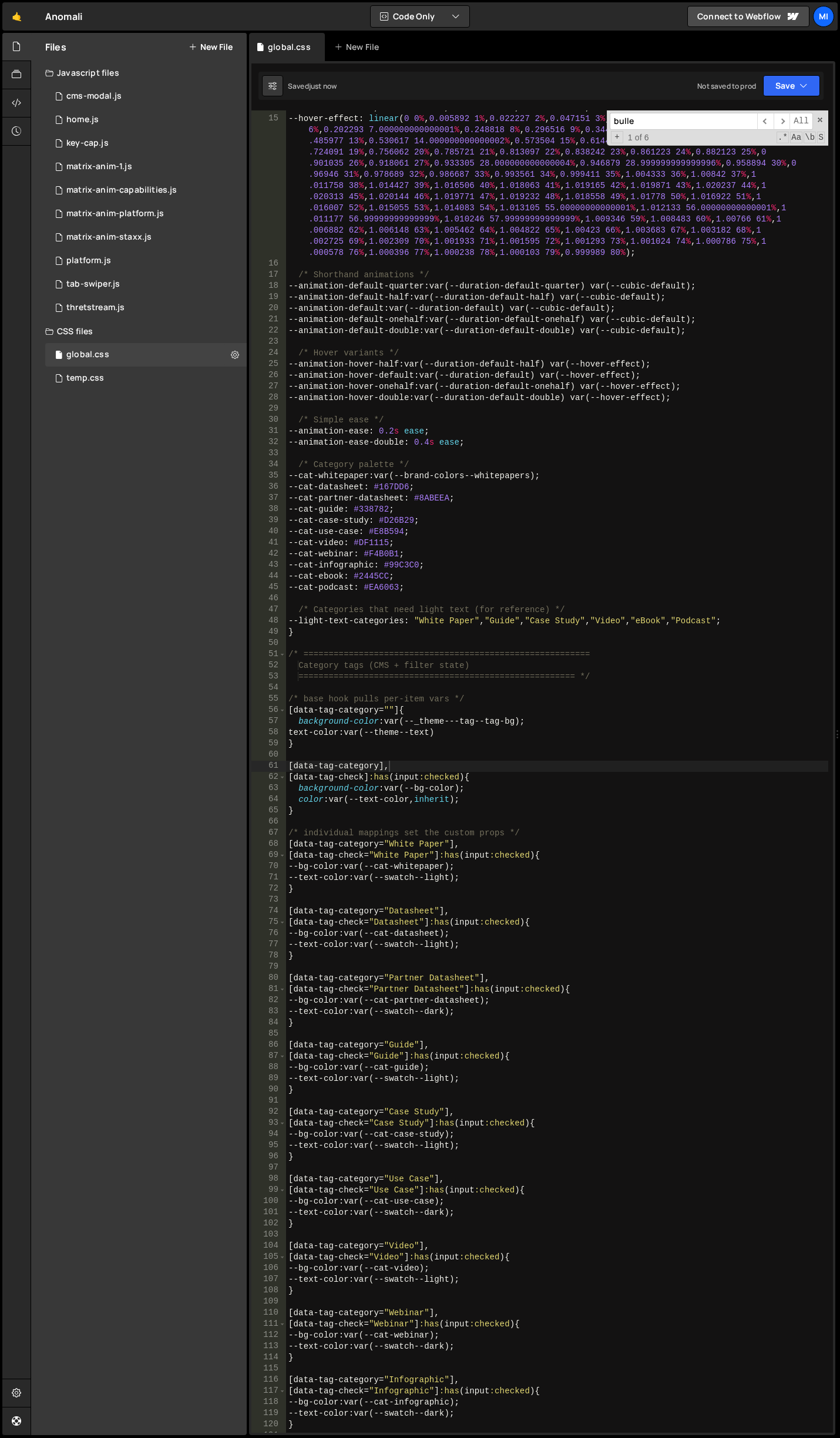
click at [476, 721] on div "--cubic-bounce : linear ( 0 , 0.5737 7.6 % , 0.8382 11.87 % , 0.9463 14.19 % , …" at bounding box center [557, 763] width 542 height 1367
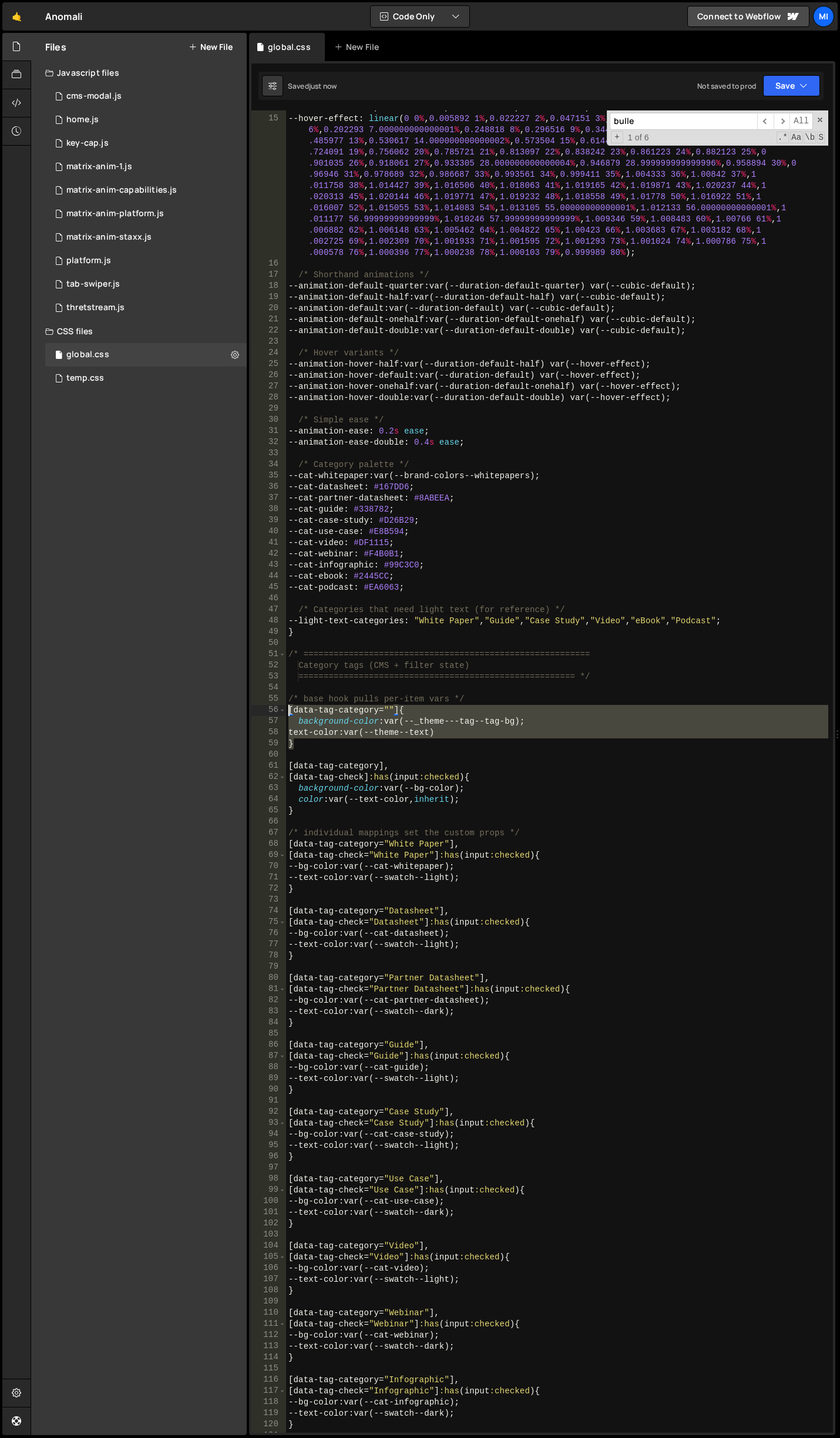
drag, startPoint x: 293, startPoint y: 745, endPoint x: 274, endPoint y: 712, distance: 38.1
click at [274, 712] on div "background-color: var(--_theme---tag--tag-bg); 14 15 16 17 18 19 20 21 22 23 24…" at bounding box center [542, 771] width 581 height 1322
type textarea "[data-tag-category=""] { background-color: var(--_theme---tag--tag-bg);"
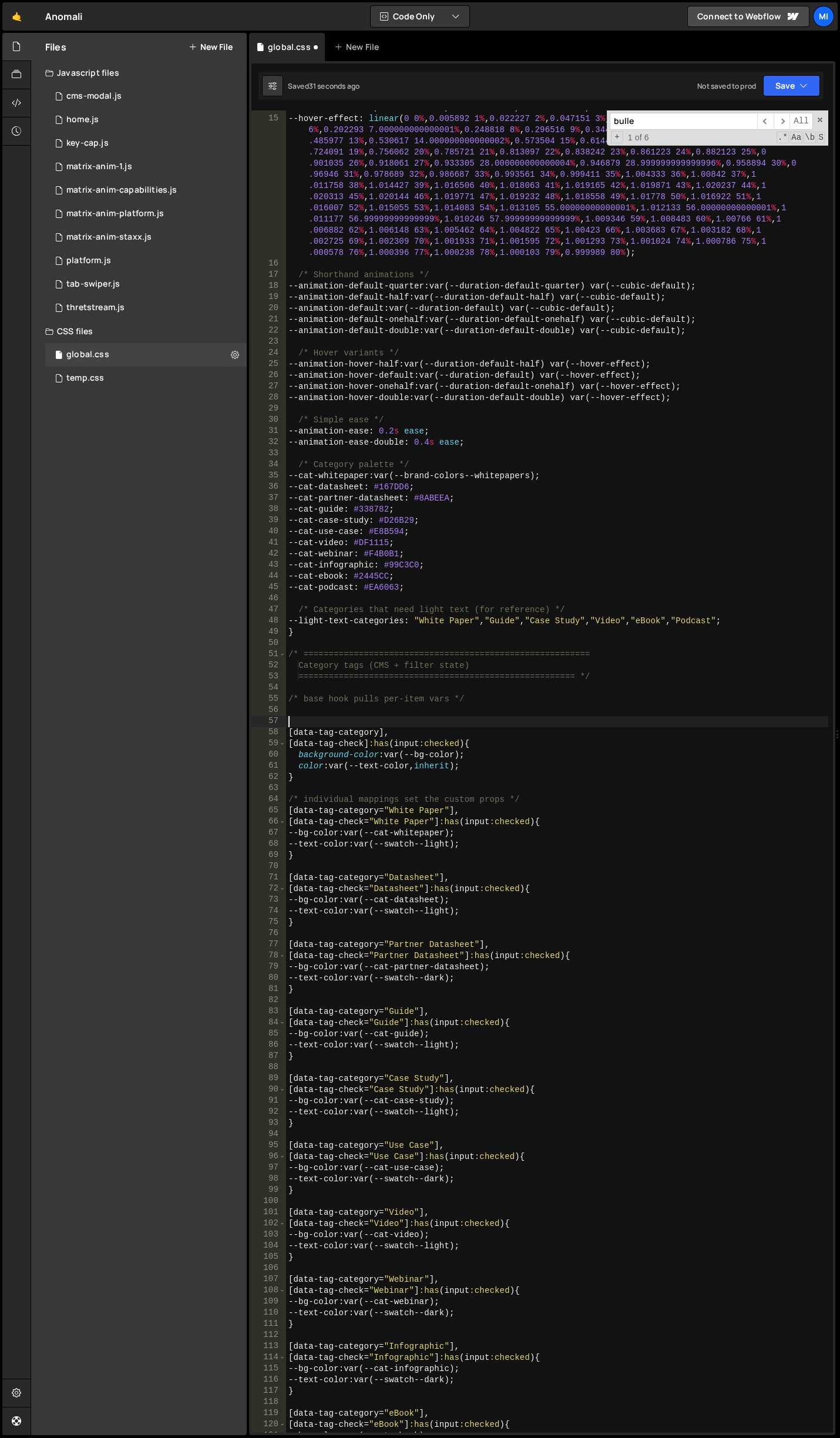
click at [433, 726] on div "--cubic-bounce : linear ( 0 , 0.5737 7.6 % , 0.8382 11.87 % , 0.9463 14.19 % , …" at bounding box center [557, 763] width 542 height 1367
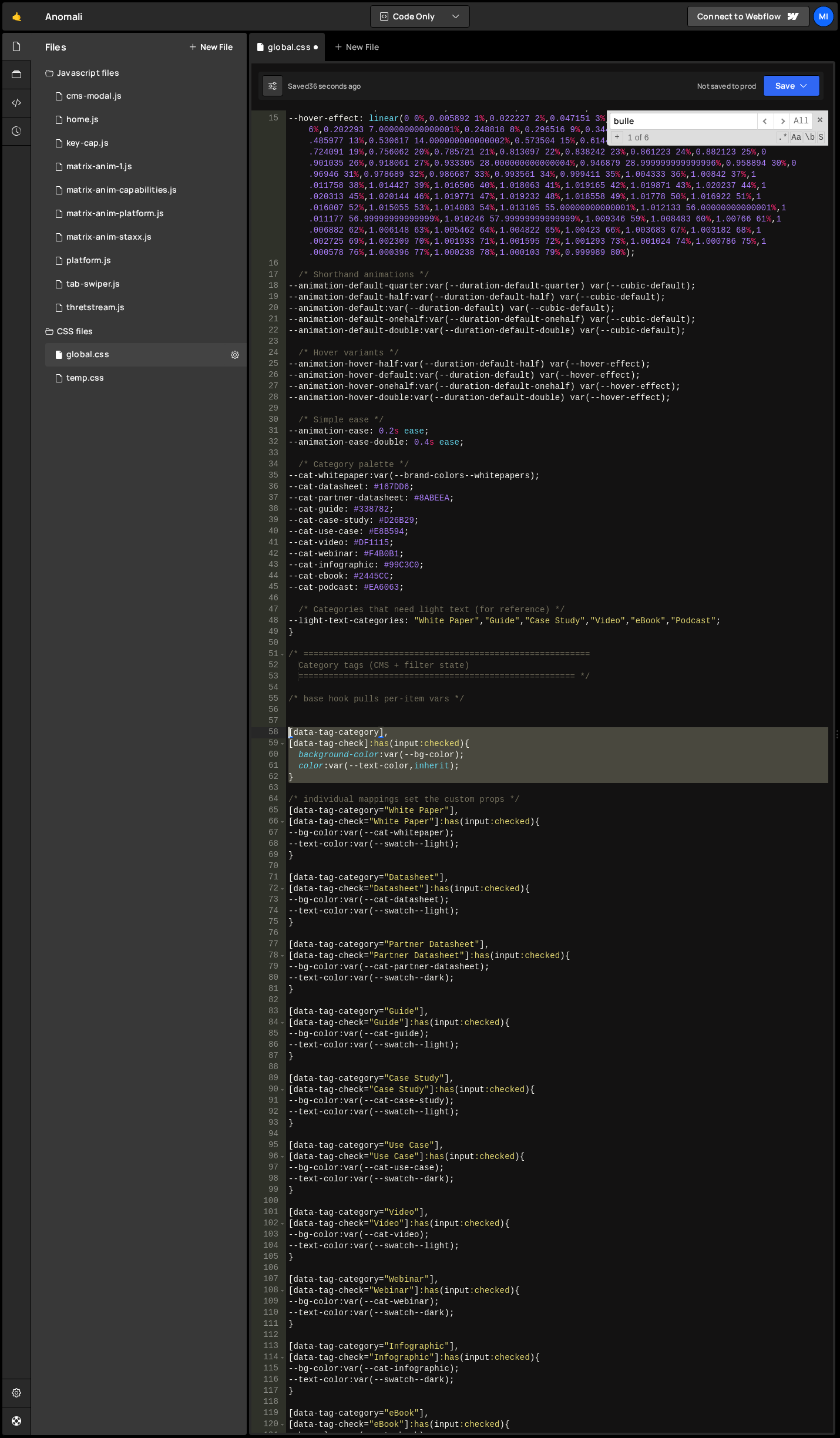
drag, startPoint x: 310, startPoint y: 783, endPoint x: 246, endPoint y: 733, distance: 81.2
click at [246, 733] on div "Files New File Javascript files 0 cms-modal.js 0 0 home.js 0 0 key-cap.js 0 0 0…" at bounding box center [435, 734] width 809 height 1403
click at [323, 734] on div "--cubic-bounce : linear ( 0 , 0.5737 7.6 % , 0.8382 11.87 % , 0.9463 14.19 % , …" at bounding box center [557, 771] width 542 height 1322
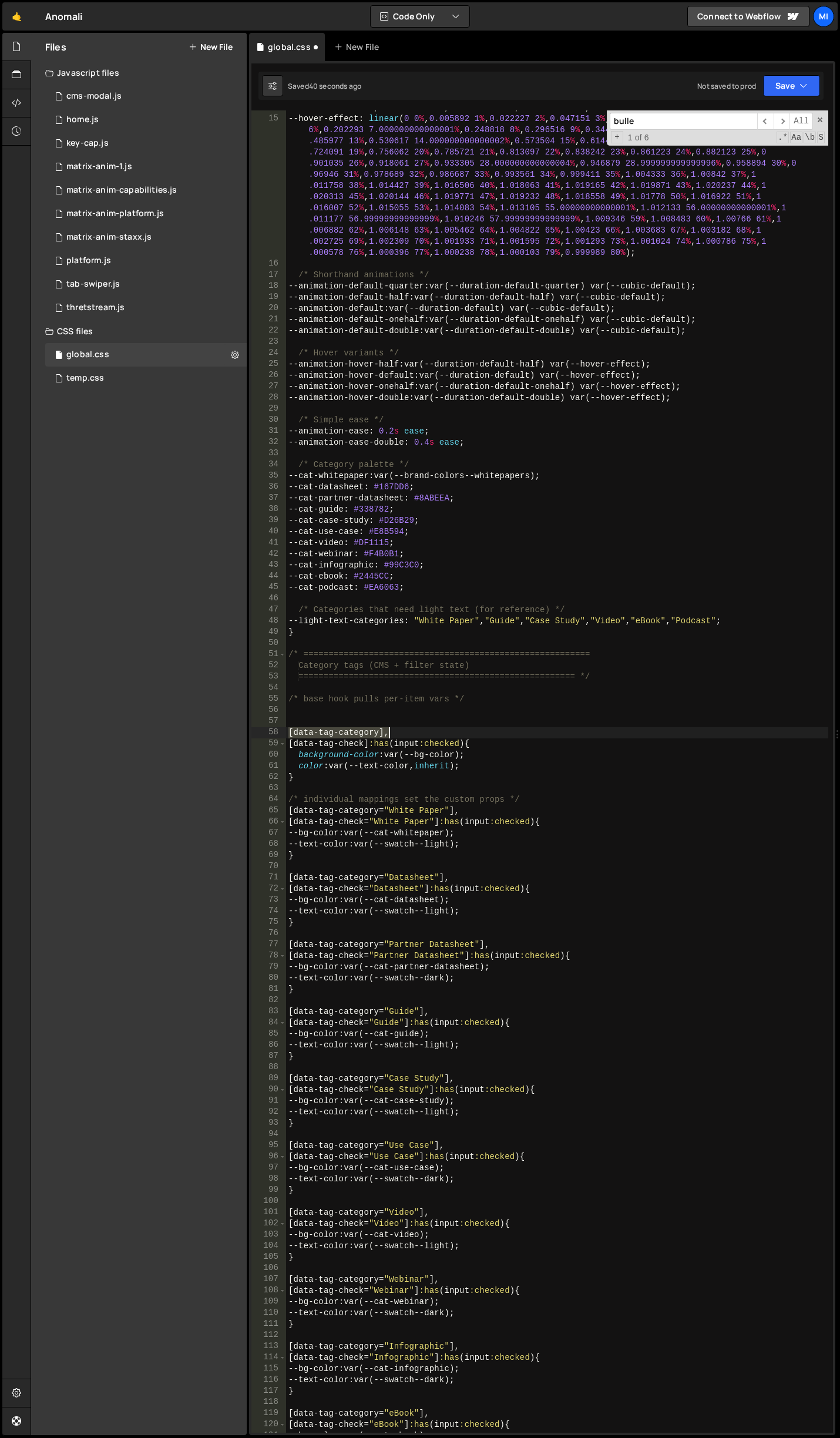
drag, startPoint x: 288, startPoint y: 729, endPoint x: 406, endPoint y: 734, distance: 118.1
click at [406, 734] on div "--cubic-bounce : linear ( 0 , 0.5737 7.6 % , 0.8382 11.87 % , 0.9463 14.19 % , …" at bounding box center [557, 763] width 542 height 1367
click at [480, 772] on div "--cubic-bounce : linear ( 0 , 0.5737 7.6 % , 0.8382 11.87 % , 0.9463 14.19 % , …" at bounding box center [557, 763] width 542 height 1367
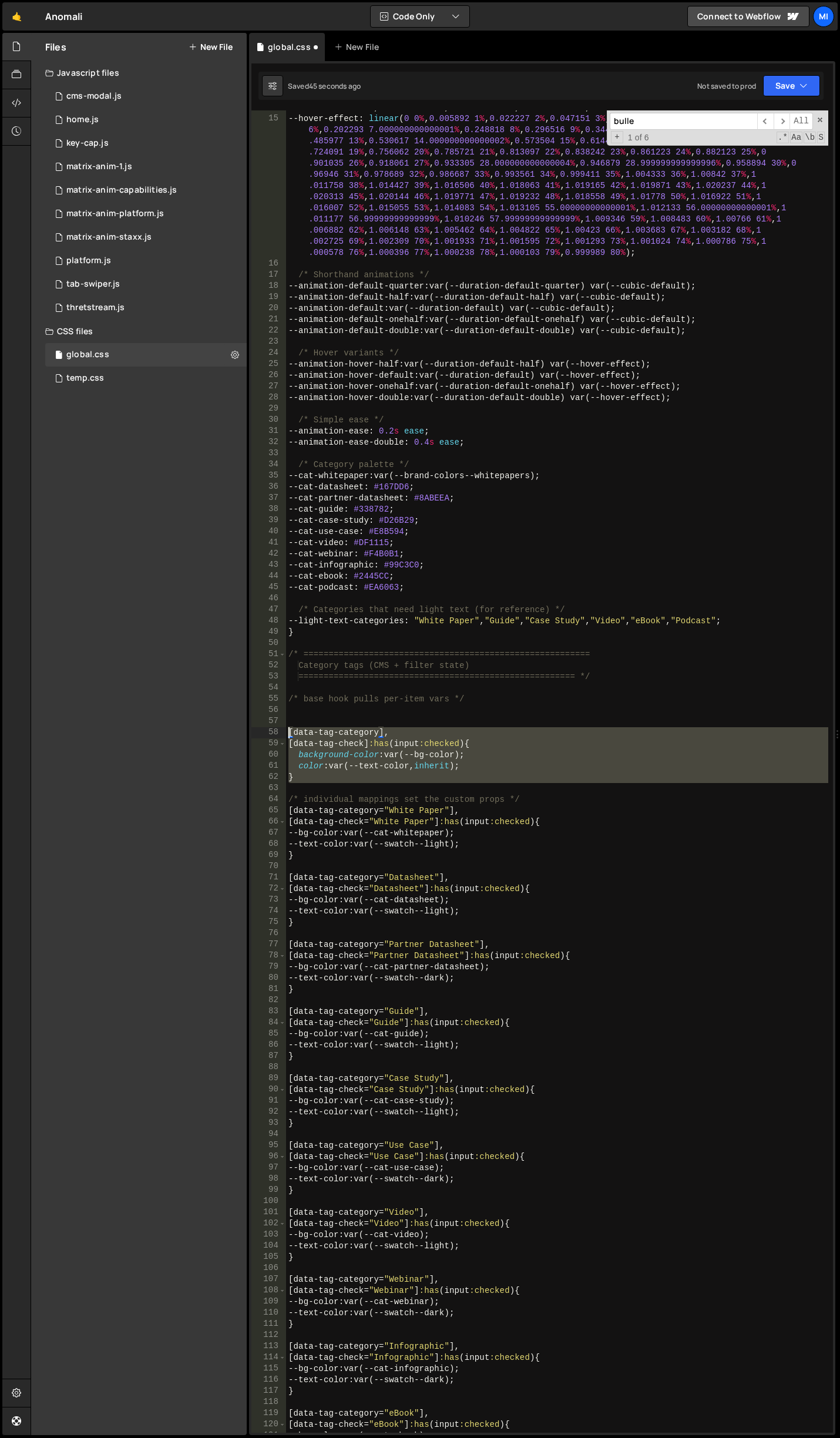
drag, startPoint x: 308, startPoint y: 783, endPoint x: 269, endPoint y: 734, distance: 62.6
click at [269, 734] on div "} 14 15 16 17 18 19 20 21 22 23 24 25 26 27 28 29 30 31 32 33 34 35 36 37 38 39…" at bounding box center [542, 771] width 581 height 1322
click at [362, 781] on div "--cubic-bounce : linear ( 0 , 0.5737 7.6 % , 0.8382 11.87 % , 0.9463 14.19 % , …" at bounding box center [557, 771] width 542 height 1322
type textarea "}"
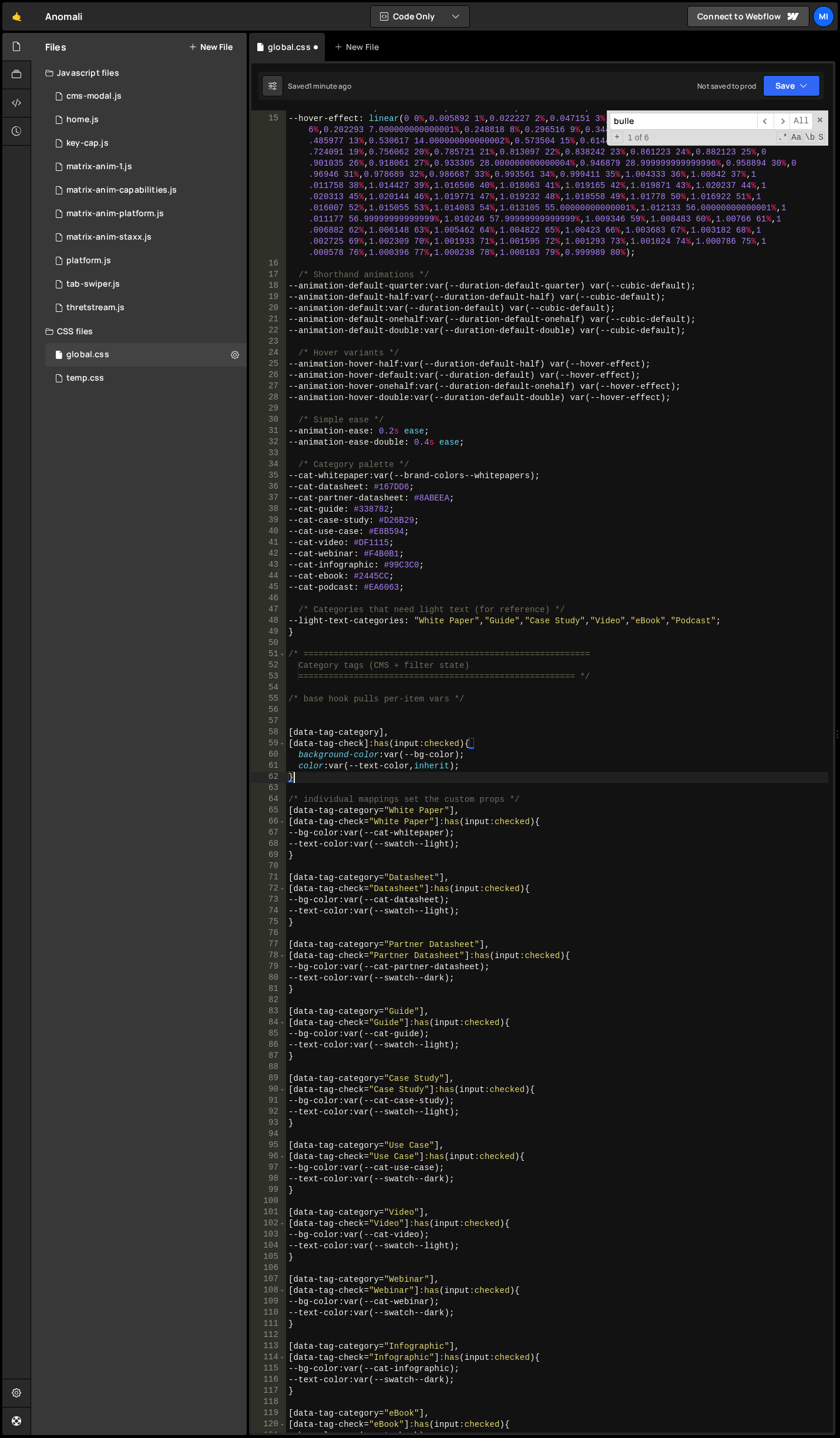
click at [344, 719] on div "--cubic-bounce : linear ( 0 , 0.5737 7.6 % , 0.8382 11.87 % , 0.9463 14.19 % , …" at bounding box center [557, 763] width 542 height 1367
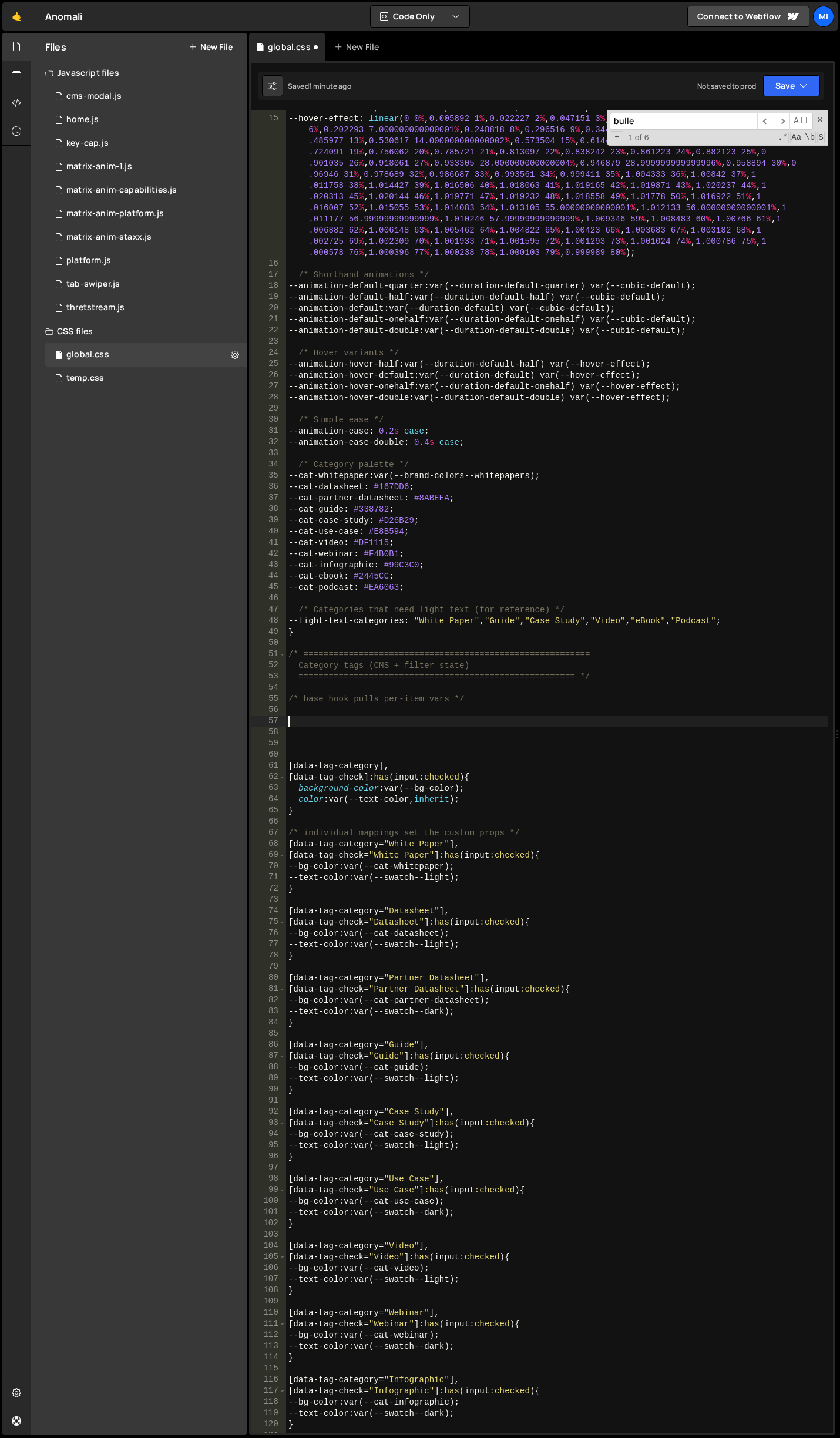
click at [352, 719] on div "--cubic-bounce : linear ( 0 , 0.5737 7.6 % , 0.8382 11.87 % , 0.9463 14.19 % , …" at bounding box center [557, 763] width 542 height 1367
paste textarea "}"
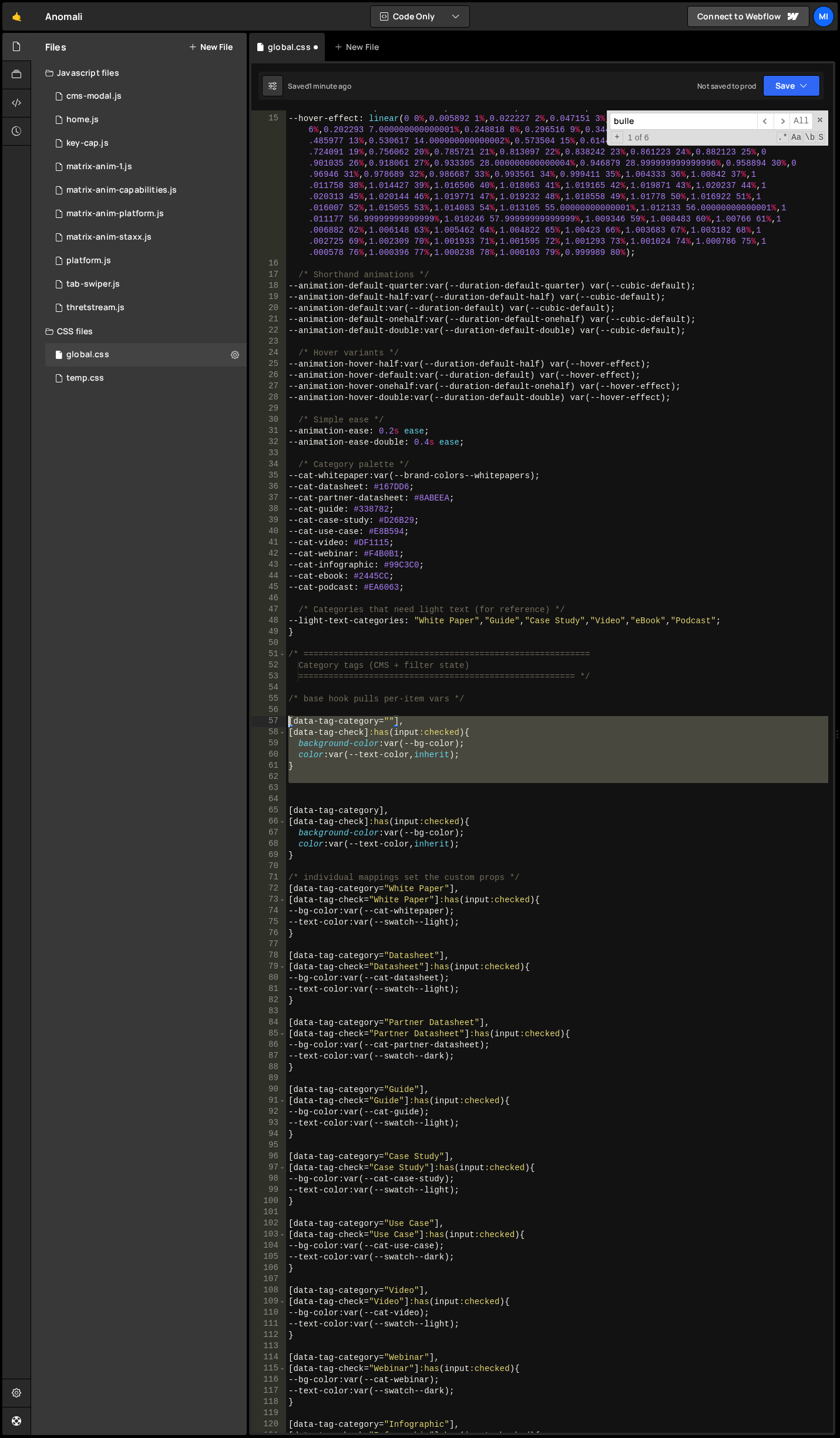
drag, startPoint x: 332, startPoint y: 788, endPoint x: 265, endPoint y: 717, distance: 97.6
click at [265, 717] on div "} 14 15 16 17 18 19 20 21 22 23 24 25 26 27 28 29 30 31 32 33 34 35 36 37 38 39…" at bounding box center [542, 771] width 581 height 1322
paste textarea "}"
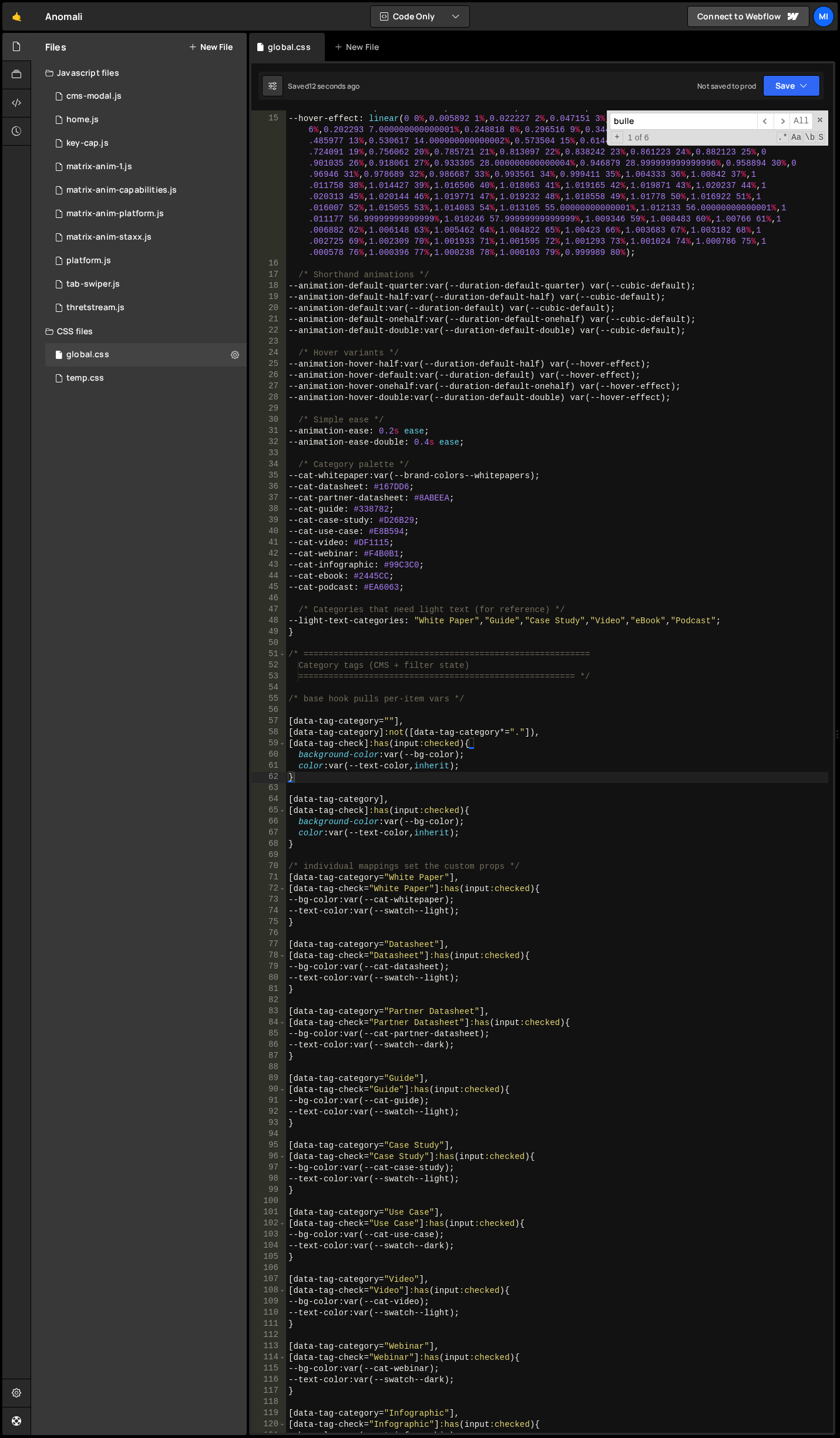
click at [451, 770] on div "--cubic-bounce : linear ( 0 , 0.5737 7.6 % , 0.8382 11.87 % , 0.9463 14.19 % , …" at bounding box center [557, 763] width 542 height 1367
drag, startPoint x: 385, startPoint y: 756, endPoint x: 465, endPoint y: 759, distance: 80.1
click at [465, 759] on div "--cubic-bounce : linear ( 0 , 0.5737 7.6 % , 0.8382 11.87 % , 0.9463 14.19 % , …" at bounding box center [557, 763] width 542 height 1367
paste textarea "var(--_theme---tag--tag-bg)"
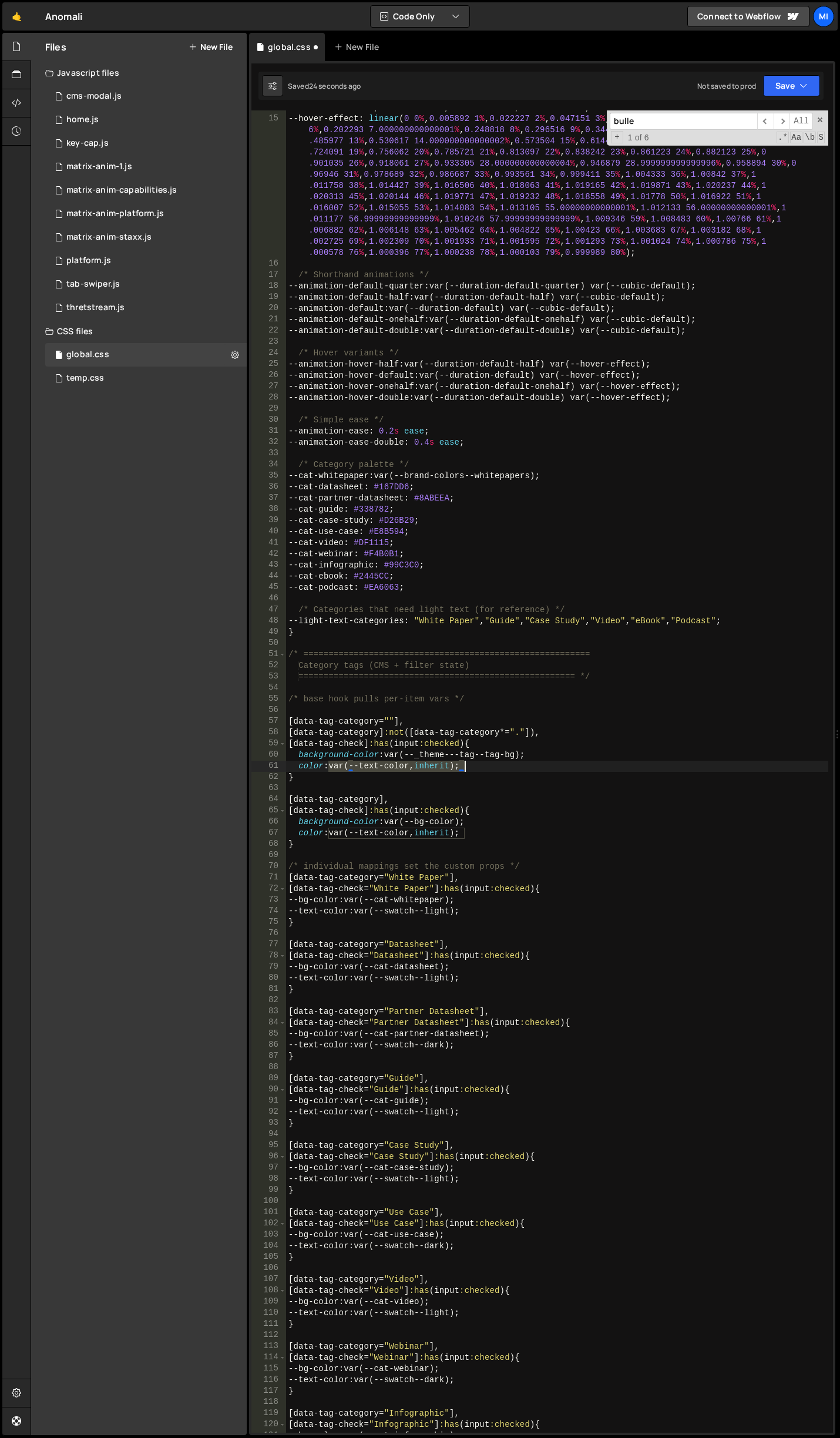
drag, startPoint x: 331, startPoint y: 766, endPoint x: 464, endPoint y: 768, distance: 133.0
click at [464, 768] on div "--cubic-bounce : linear ( 0 , 0.5737 7.6 % , 0.8382 11.87 % , 0.9463 14.19 % , …" at bounding box center [557, 763] width 542 height 1367
paste textarea "var(--_theme---tag--tag-tex"
click at [535, 779] on div "--cubic-bounce : linear ( 0 , 0.5737 7.6 % , 0.8382 11.87 % , 0.9463 14.19 % , …" at bounding box center [557, 763] width 542 height 1367
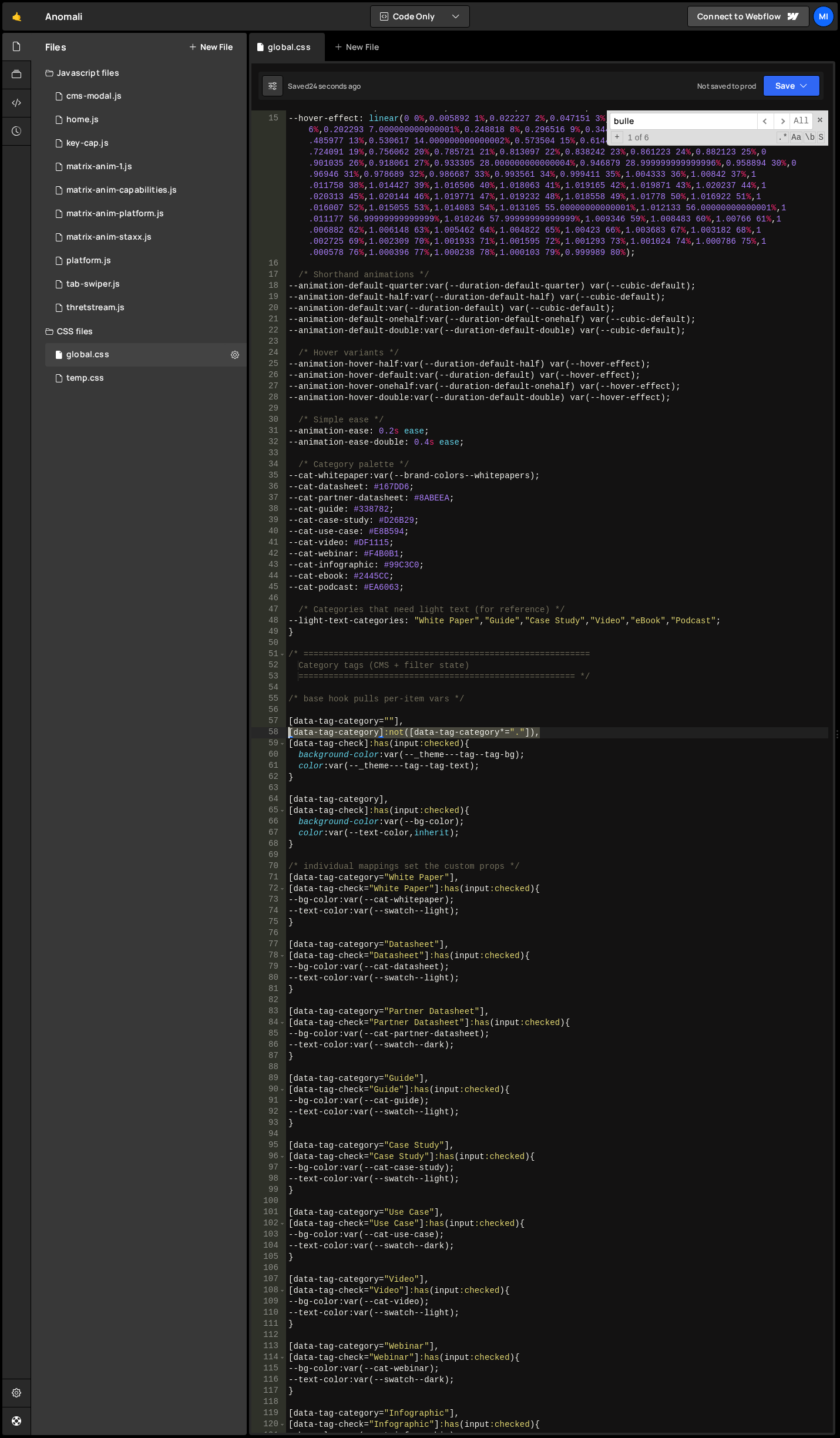
drag, startPoint x: 551, startPoint y: 733, endPoint x: 263, endPoint y: 731, distance: 288.0
click at [263, 731] on div "} 14 15 16 17 18 19 20 21 22 23 24 25 26 27 28 29 30 31 32 33 34 35 36 37 38 39…" at bounding box center [542, 771] width 581 height 1322
type textarea "[data-tag-category]:not([data-tag-category*="."]),"
click at [379, 720] on div "--cubic-bounce : linear ( 0 , 0.5737 7.6 % , 0.8382 11.87 % , 0.9463 14.19 % , …" at bounding box center [557, 763] width 542 height 1367
click at [390, 719] on div "--cubic-bounce : linear ( 0 , 0.5737 7.6 % , 0.8382 11.87 % , 0.9463 14.19 % , …" at bounding box center [557, 763] width 542 height 1367
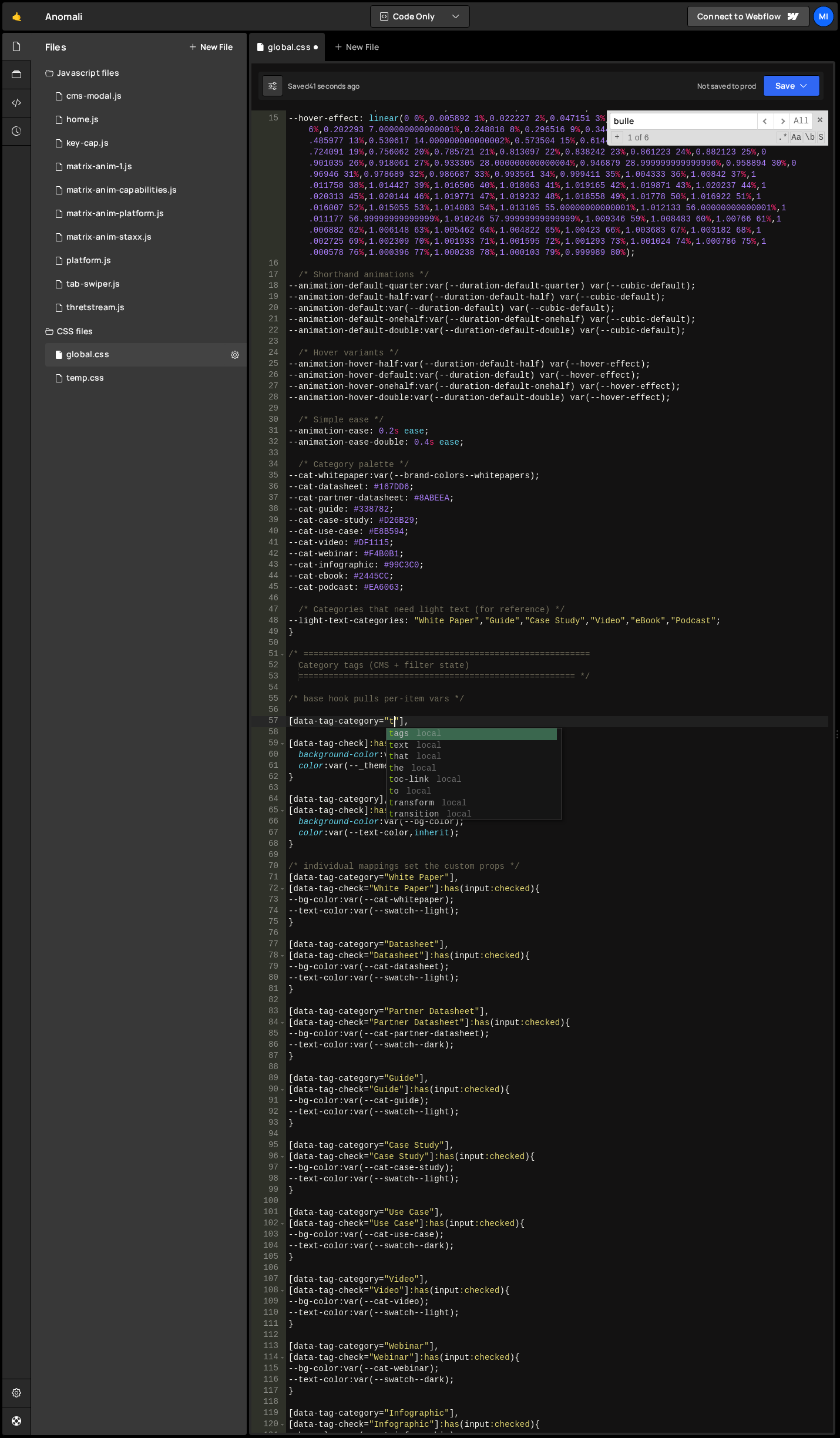
scroll to position [0, 8]
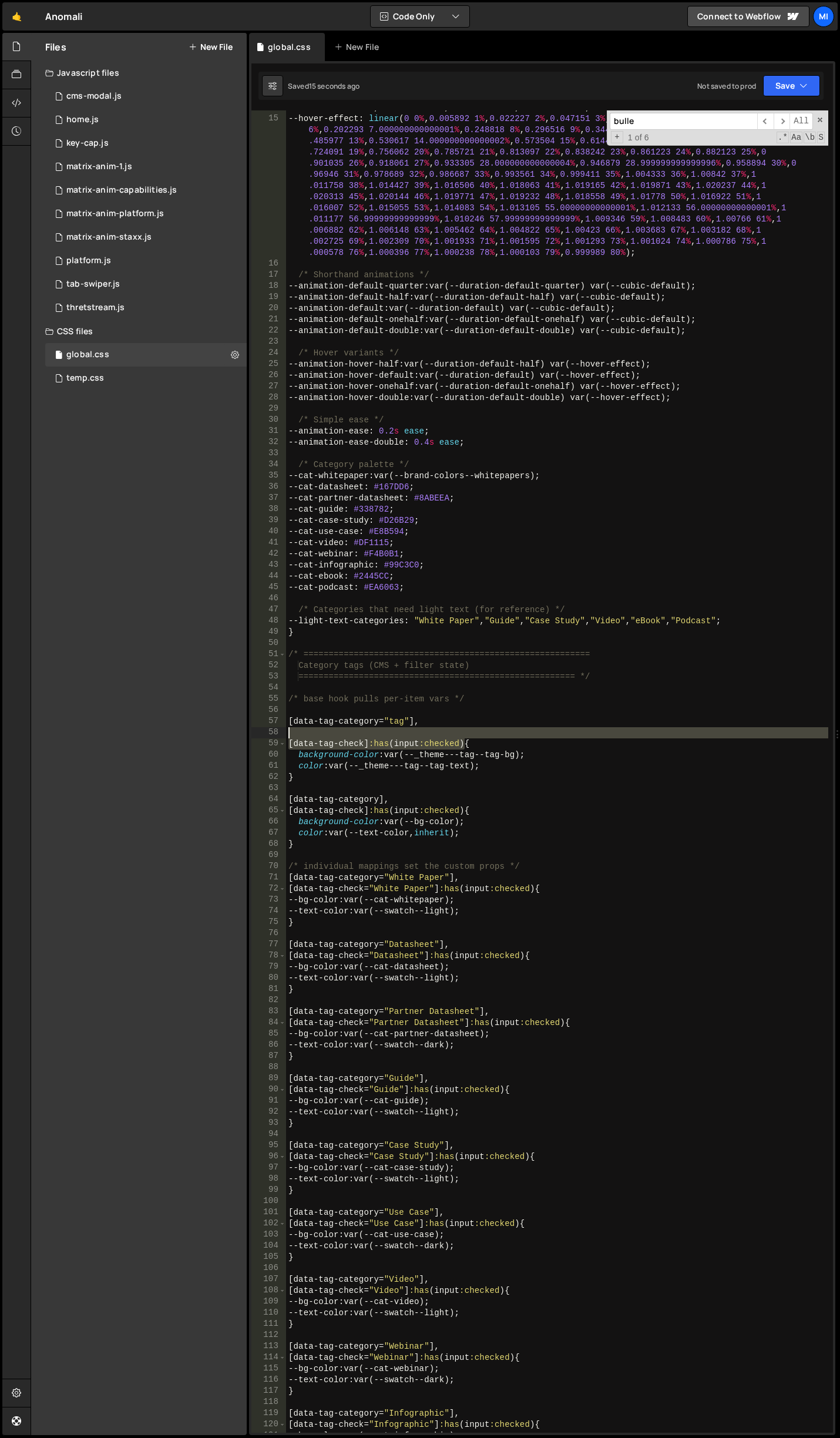
drag, startPoint x: 465, startPoint y: 745, endPoint x: 250, endPoint y: 734, distance: 215.3
click at [250, 734] on div "1 Type cmd + s to save your Javascript file. הההההההההההההההההההההההההההההההההה…" at bounding box center [542, 748] width 586 height 1374
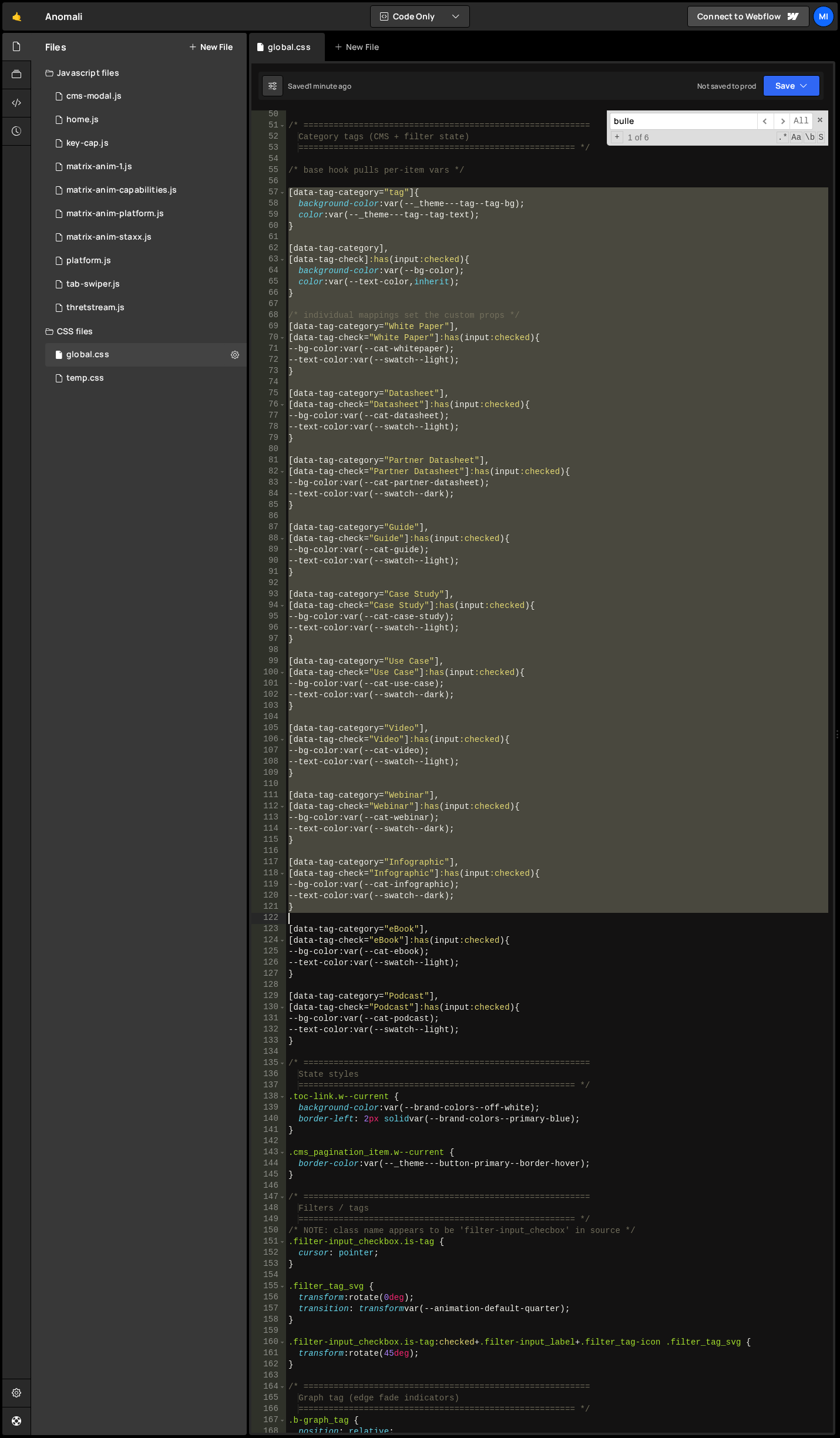
scroll to position [775, 0]
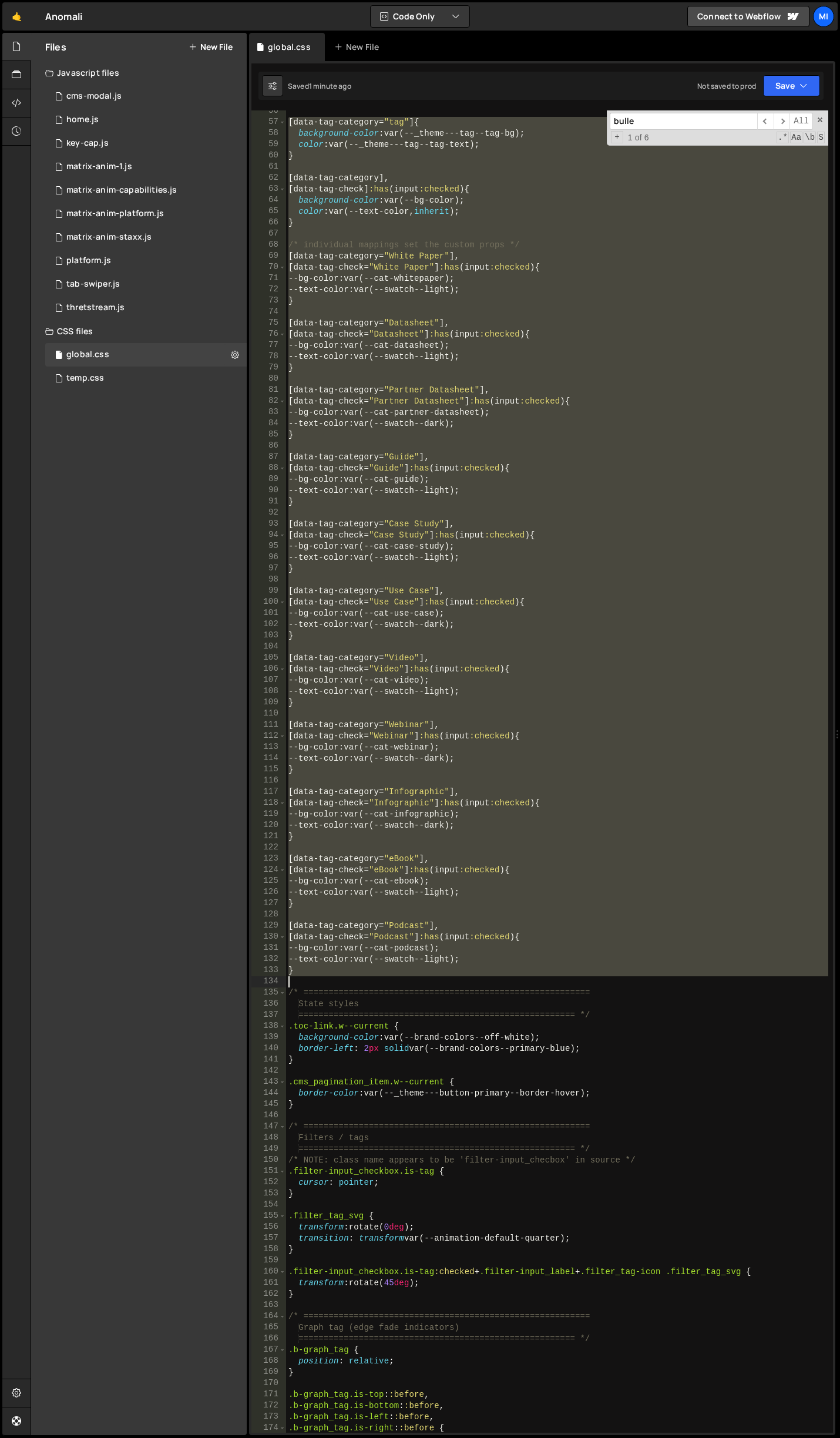
drag, startPoint x: 289, startPoint y: 719, endPoint x: 514, endPoint y: 981, distance: 345.4
click at [514, 981] on div "[ data-tag-category = " tag " ] { background-color : var(--_theme---tag--tag-bg…" at bounding box center [557, 777] width 542 height 1345
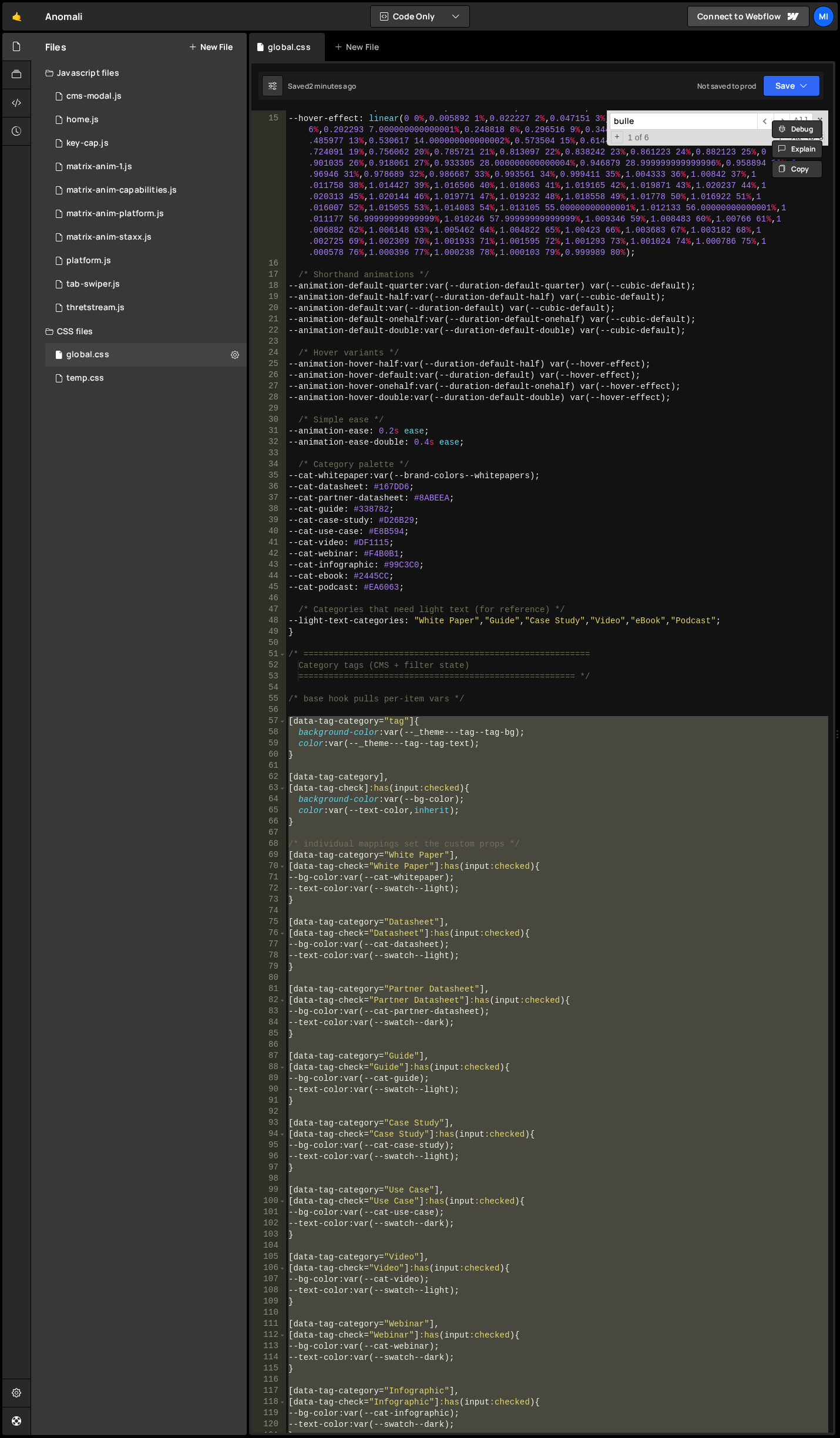
scroll to position [0, 0]
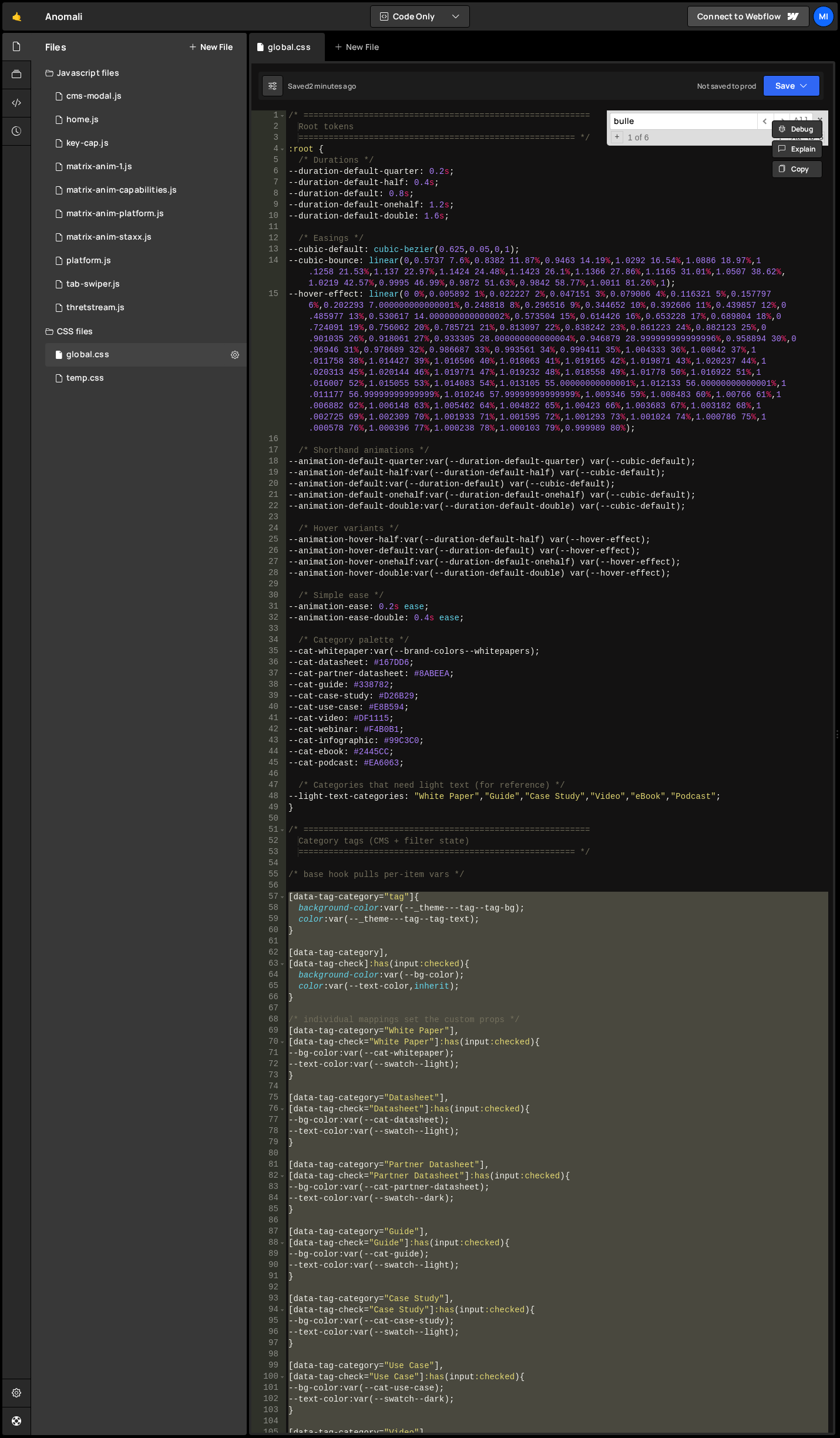
drag, startPoint x: 414, startPoint y: 837, endPoint x: 413, endPoint y: 860, distance: 23.0
click at [414, 837] on div "/* ========================================================= Root tokens ======…" at bounding box center [557, 783] width 542 height 1345
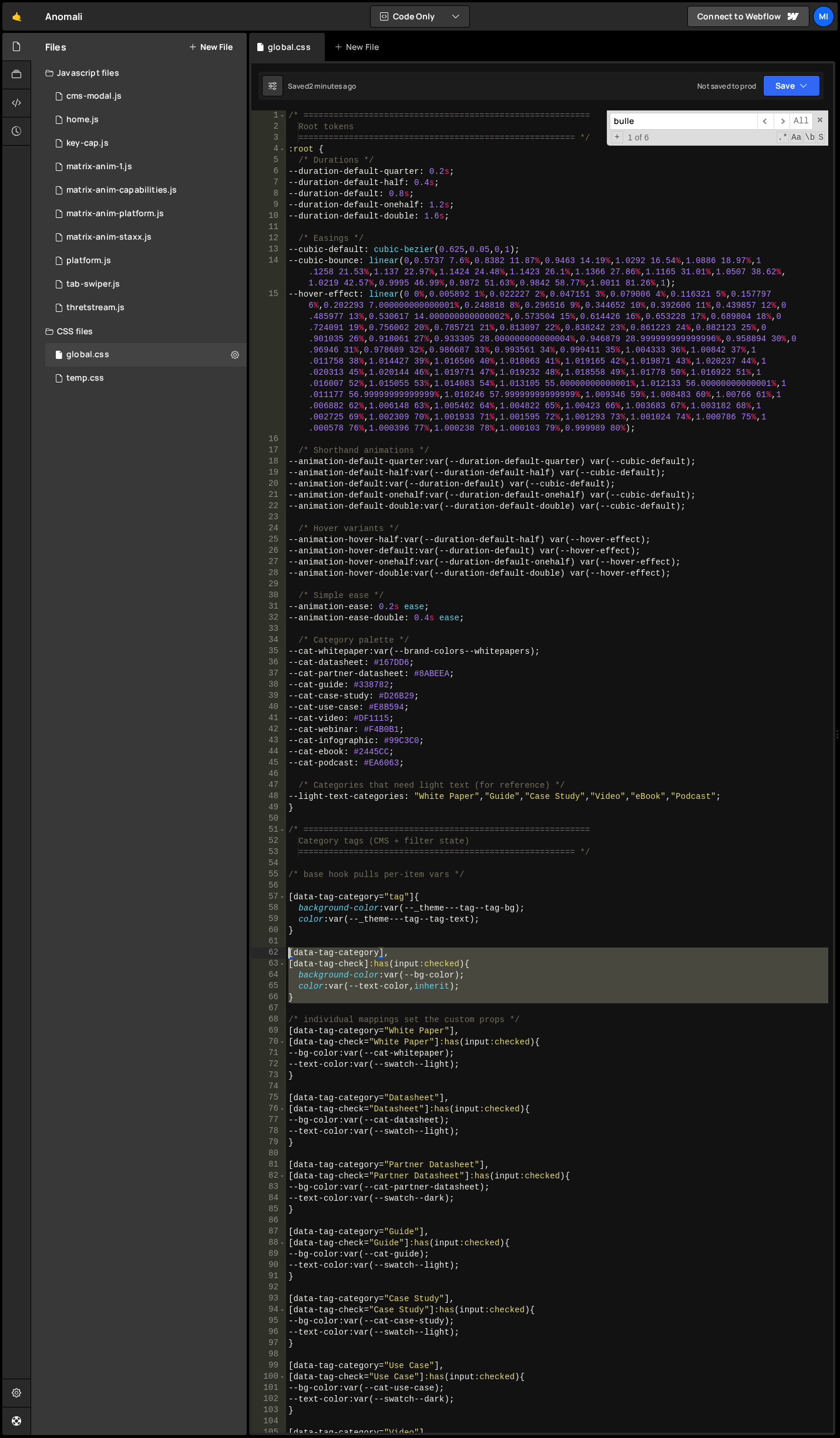
drag, startPoint x: 297, startPoint y: 1006, endPoint x: 250, endPoint y: 953, distance: 70.8
click at [250, 953] on div "1 Type cmd + s to save your Javascript file. הההההההההההההההההההההההההההההההההה…" at bounding box center [542, 748] width 586 height 1374
paste textarea "}"
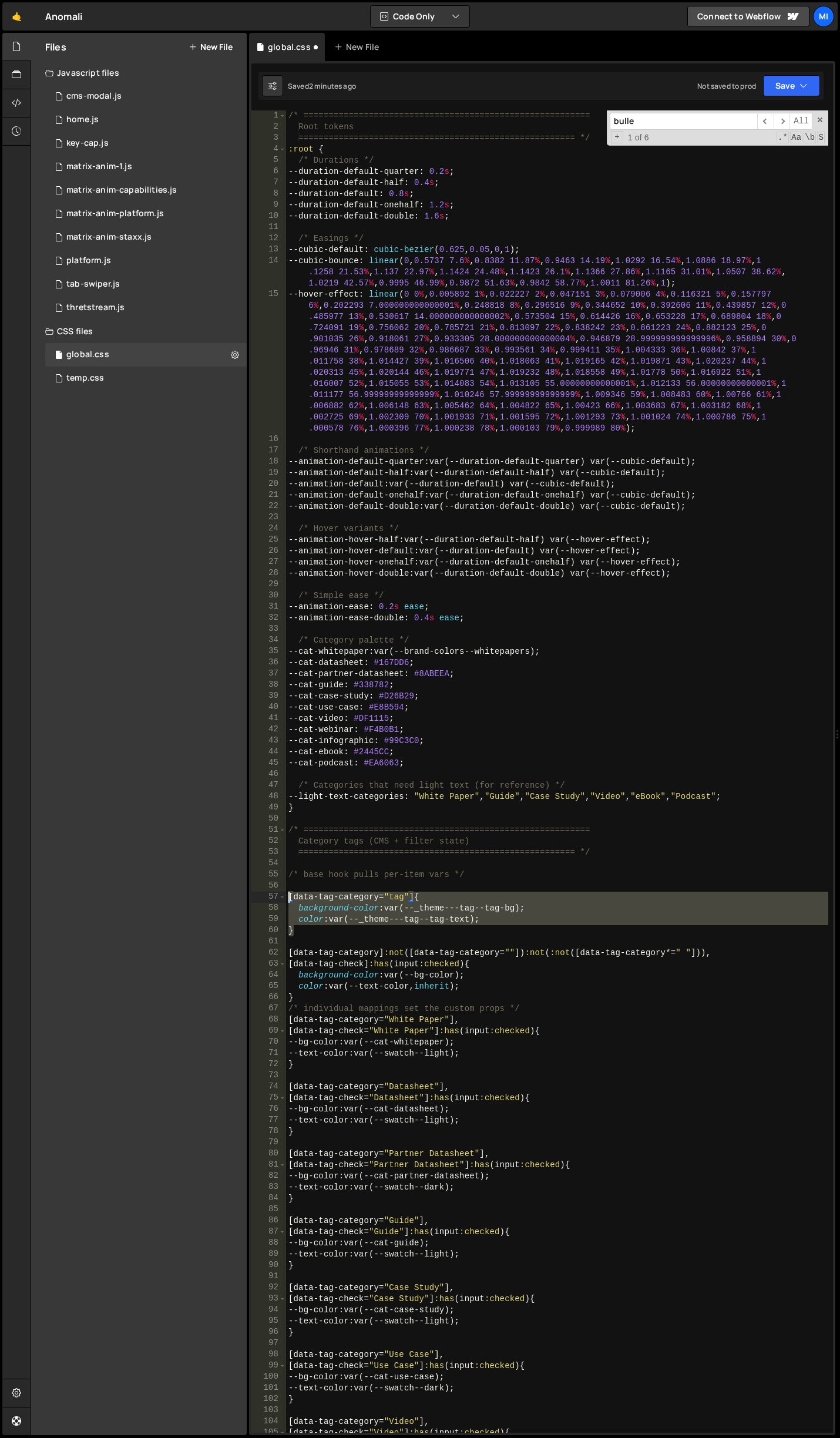
drag, startPoint x: 310, startPoint y: 933, endPoint x: 267, endPoint y: 900, distance: 54.2
click at [267, 900] on div "} 1 2 3 4 5 6 7 8 9 10 11 12 13 14 15 16 17 18 19 20 21 22 23 24 25 26 27 28 29…" at bounding box center [542, 771] width 581 height 1322
type textarea "[data-tag-category="tag"] { background-color: var(--_theme---tag--tag-bg);"
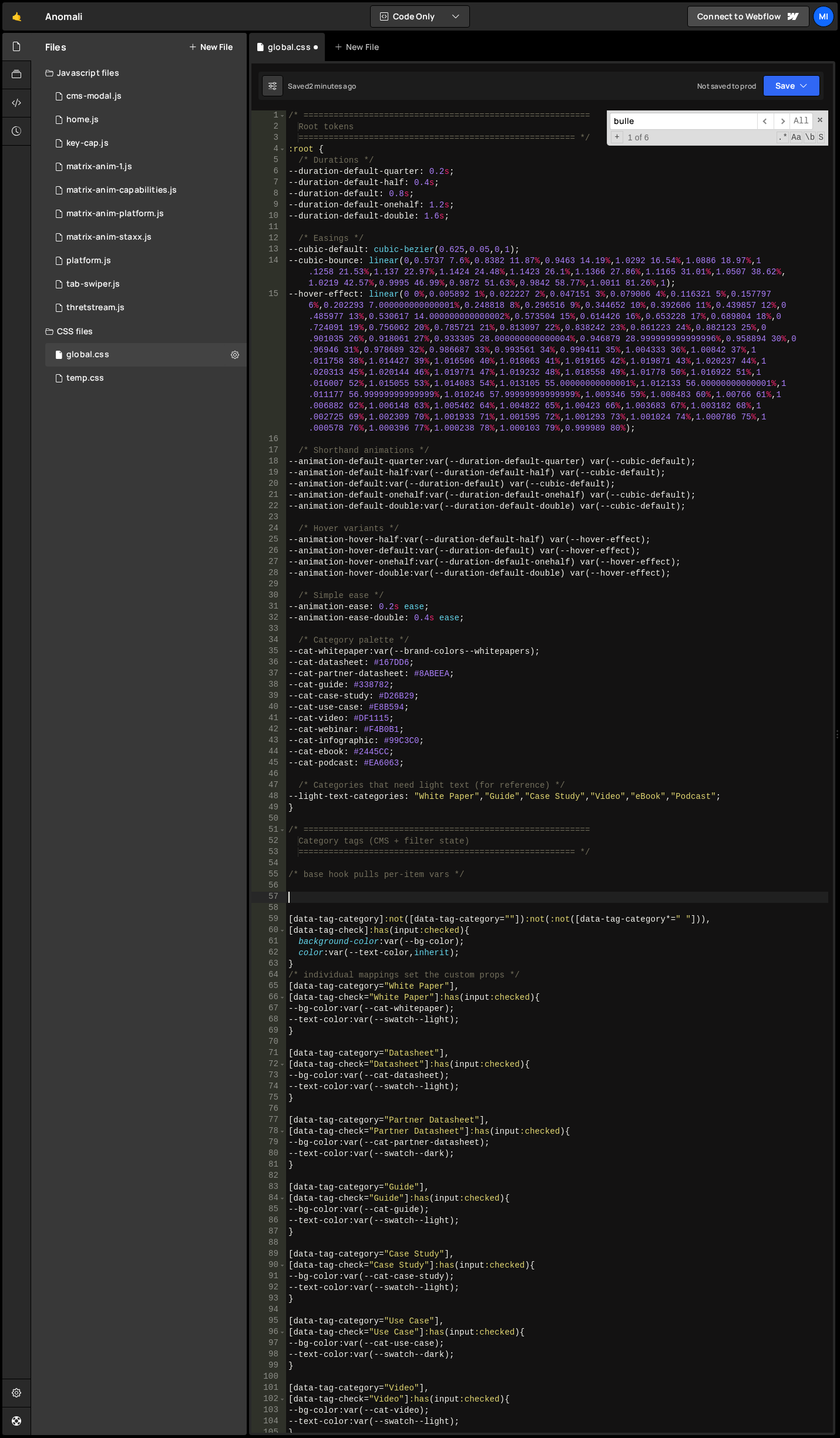
type textarea "[data-tag-category]:not([data-tag-category=""]):not(:not([data-tag-category*=" …"
